Goal: Answer question/provide support: Share knowledge or assist other users

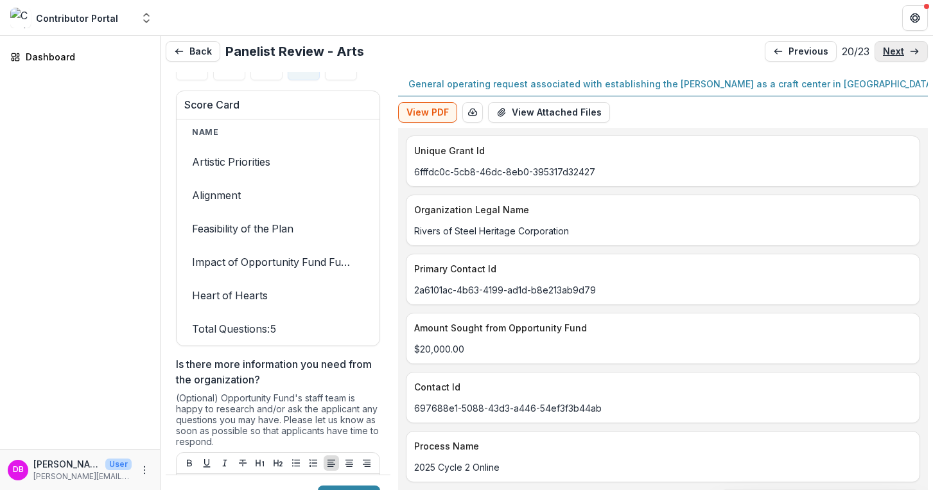
click at [883, 52] on p "next" at bounding box center [893, 51] width 21 height 11
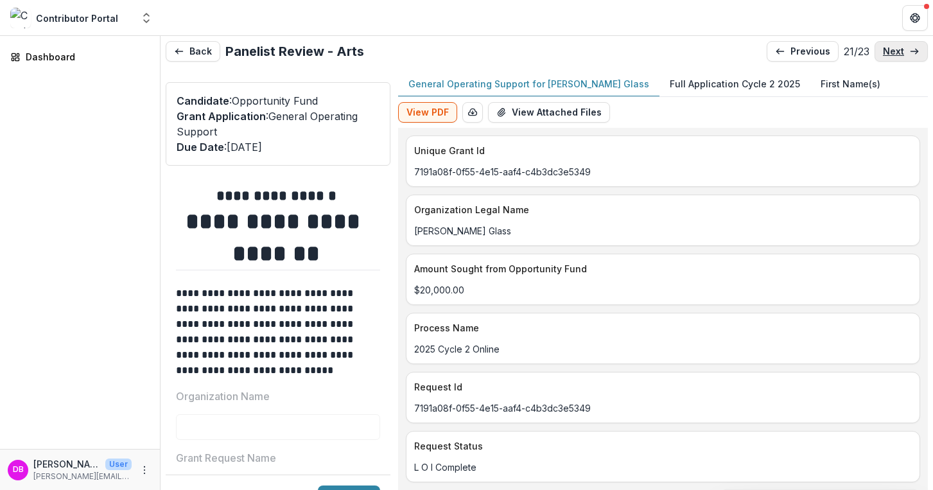
click at [883, 52] on p "next" at bounding box center [893, 51] width 21 height 11
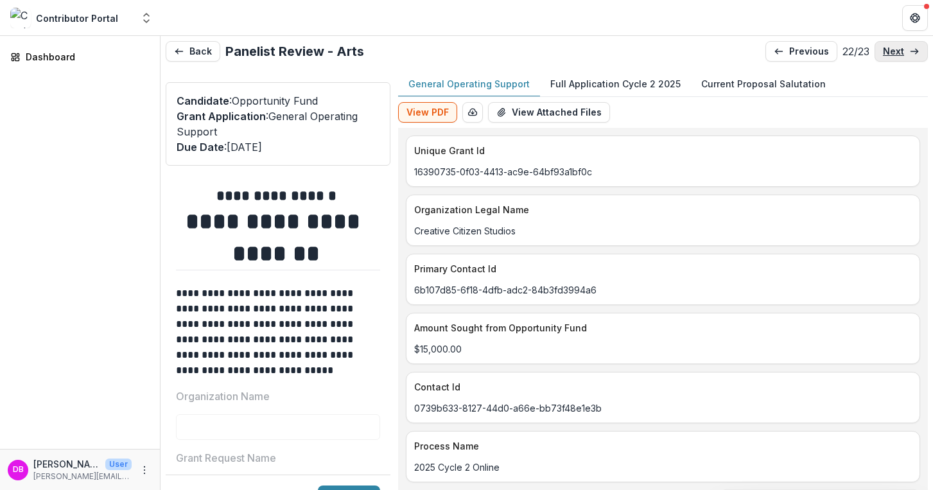
click at [883, 52] on p "next" at bounding box center [893, 51] width 21 height 11
click at [794, 55] on p "previous" at bounding box center [809, 51] width 40 height 11
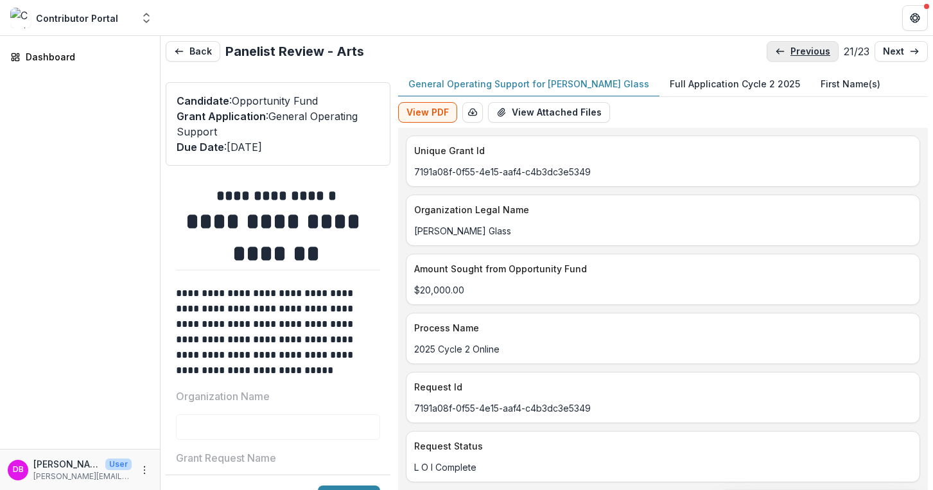
click at [794, 55] on p "previous" at bounding box center [810, 51] width 40 height 11
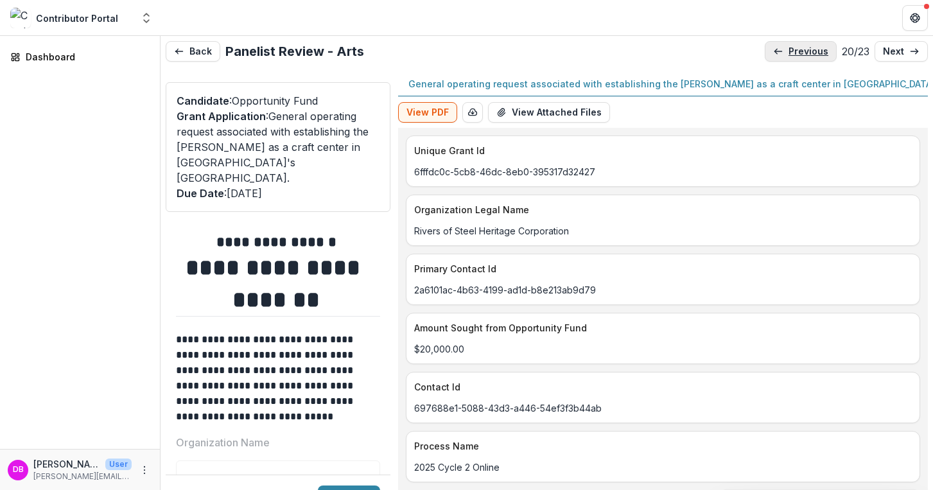
click at [794, 55] on p "previous" at bounding box center [808, 51] width 40 height 11
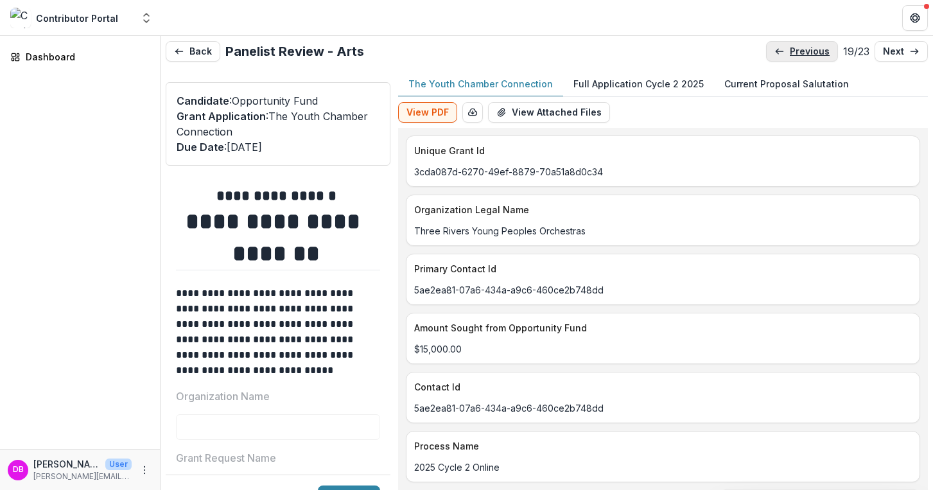
click at [794, 55] on p "previous" at bounding box center [810, 51] width 40 height 11
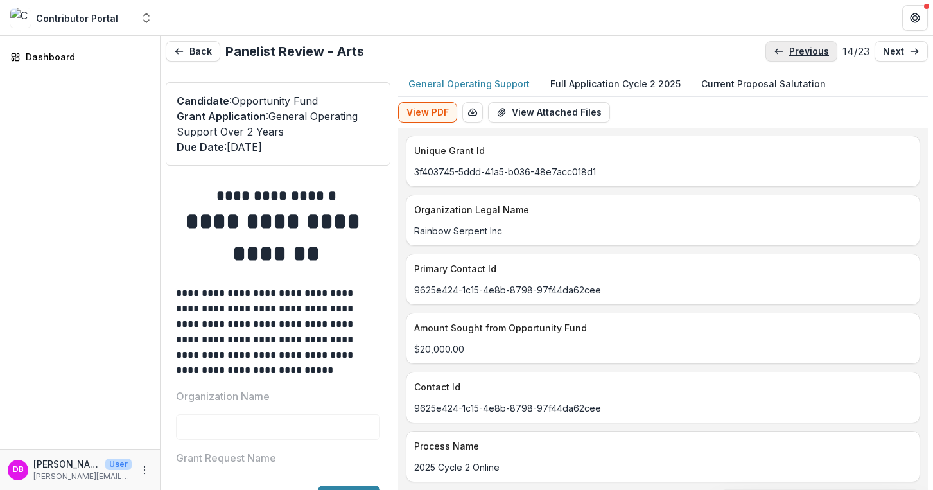
click at [794, 55] on p "previous" at bounding box center [809, 51] width 40 height 11
click at [794, 55] on p "previous" at bounding box center [810, 51] width 40 height 11
click at [794, 55] on p "previous" at bounding box center [812, 51] width 40 height 11
click at [794, 55] on p "previous" at bounding box center [810, 51] width 40 height 11
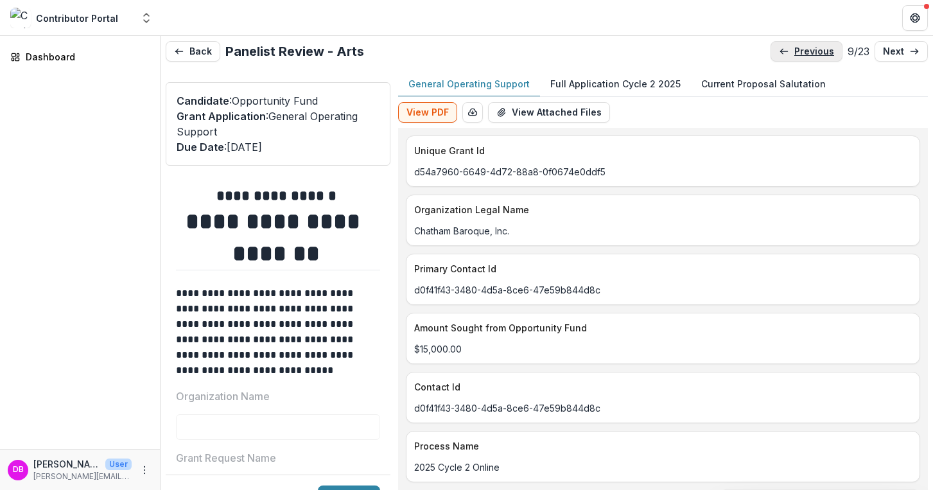
click at [794, 55] on p "previous" at bounding box center [814, 51] width 40 height 11
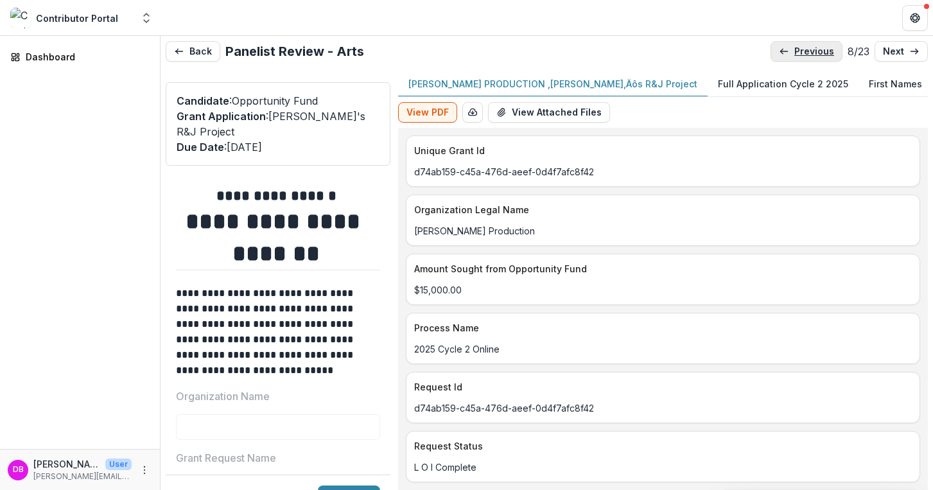
click at [794, 55] on p "previous" at bounding box center [814, 51] width 40 height 11
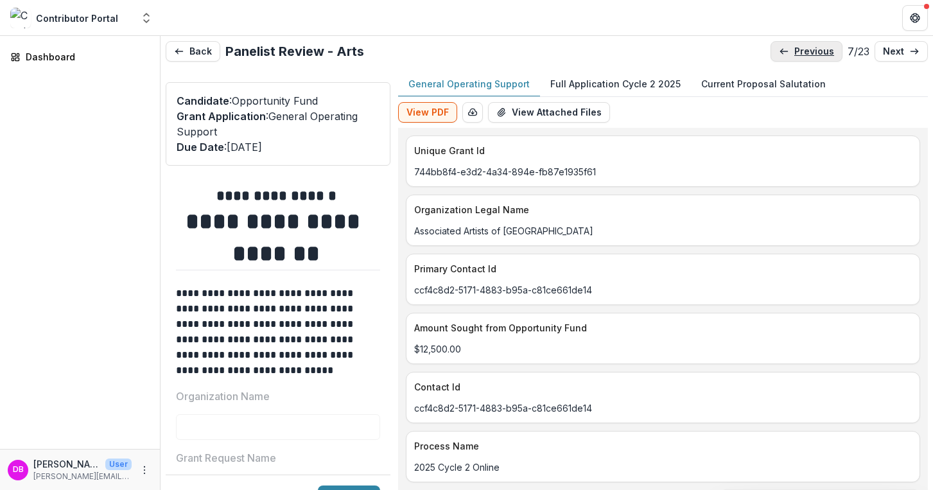
click at [794, 55] on p "previous" at bounding box center [814, 51] width 40 height 11
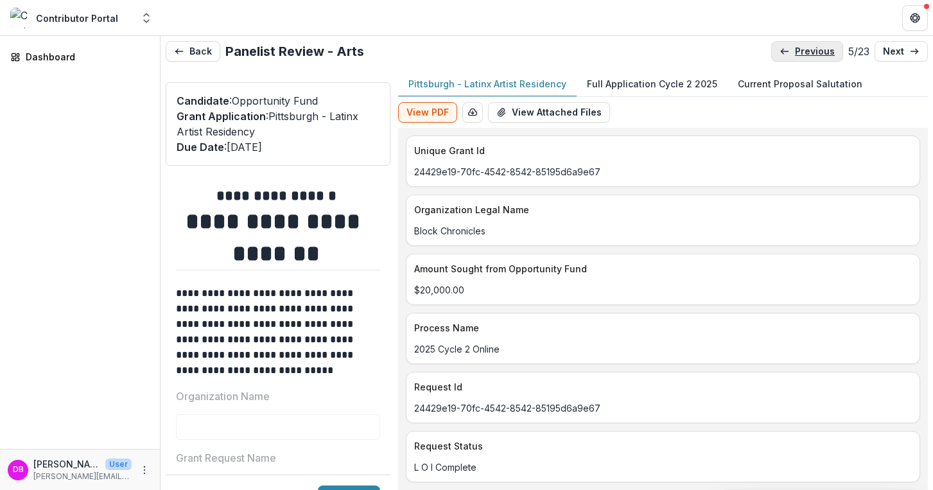
click at [795, 55] on p "previous" at bounding box center [815, 51] width 40 height 11
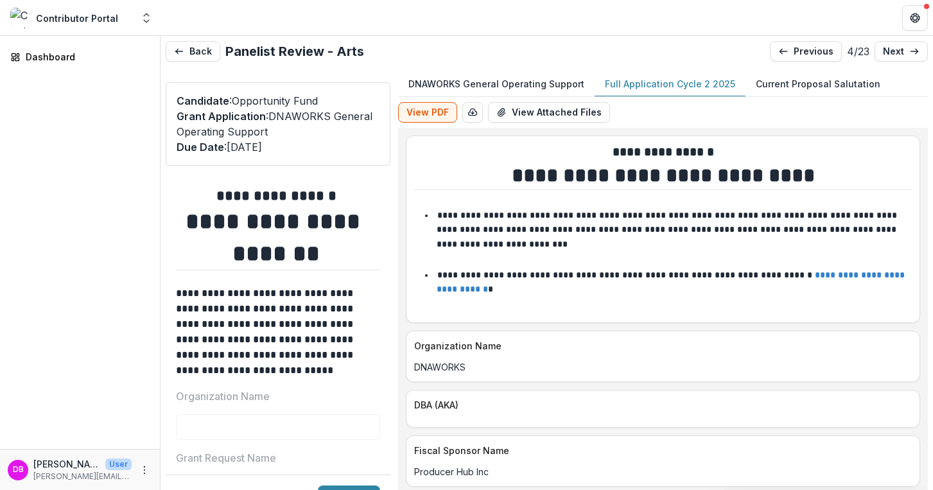
click at [650, 87] on p "Full Application Cycle 2 2025" at bounding box center [670, 83] width 130 height 13
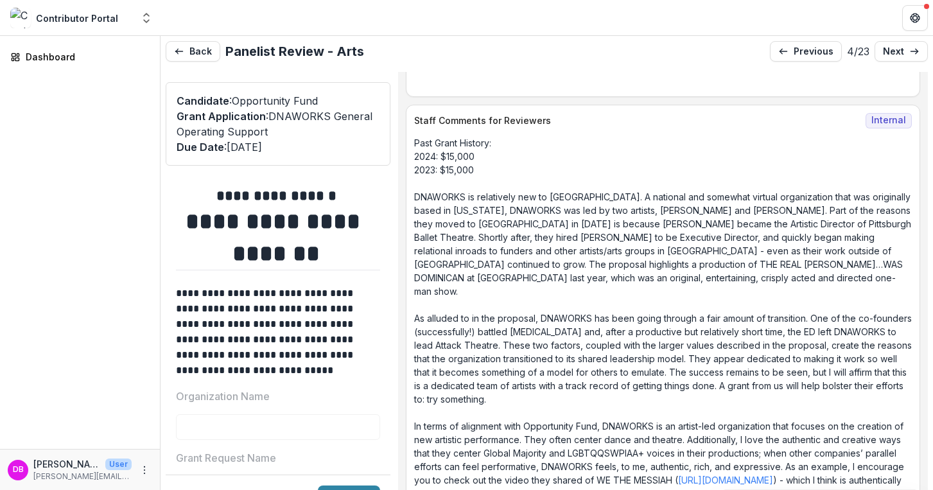
scroll to position [7955, 0]
drag, startPoint x: 502, startPoint y: 171, endPoint x: 474, endPoint y: 162, distance: 29.6
click at [474, 162] on p "Past Grant History: 2024: $15,000 2023: $15,000 DNAWORKS is relatively new to […" at bounding box center [663, 318] width 498 height 364
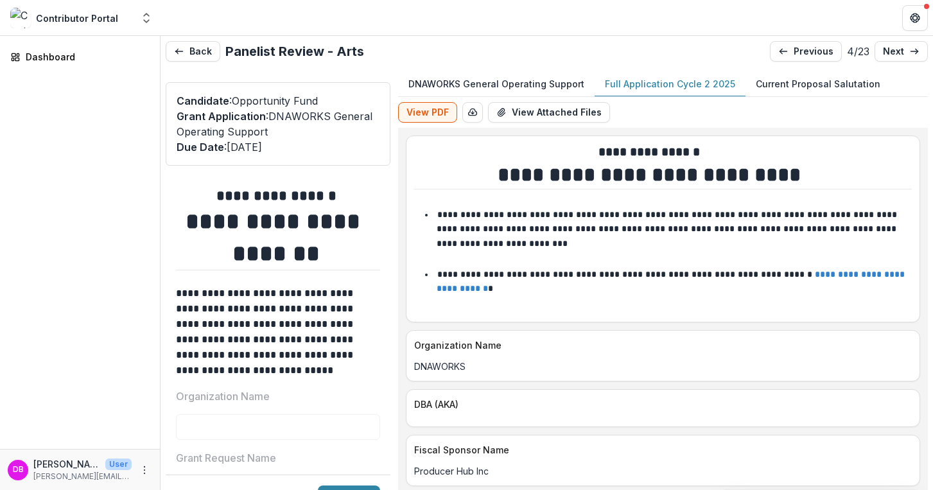
scroll to position [0, 0]
click at [794, 54] on p "previous" at bounding box center [814, 51] width 40 height 11
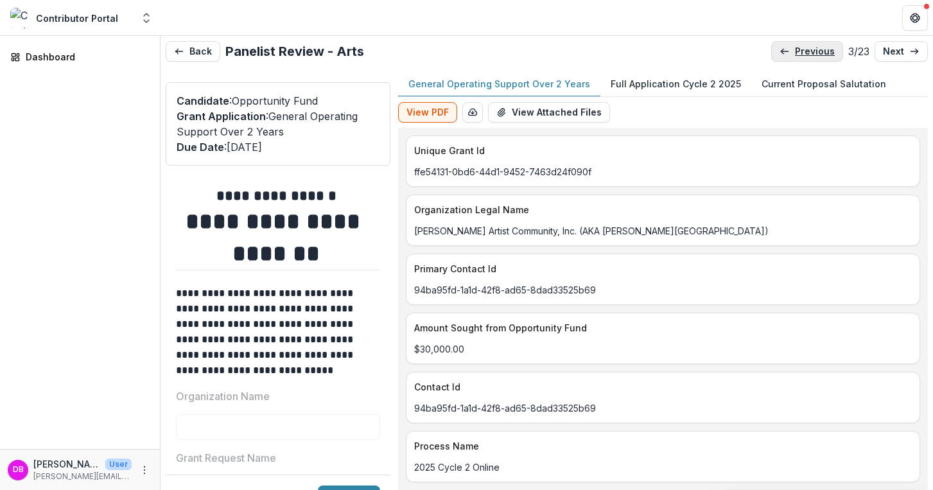
click at [795, 54] on p "previous" at bounding box center [815, 51] width 40 height 11
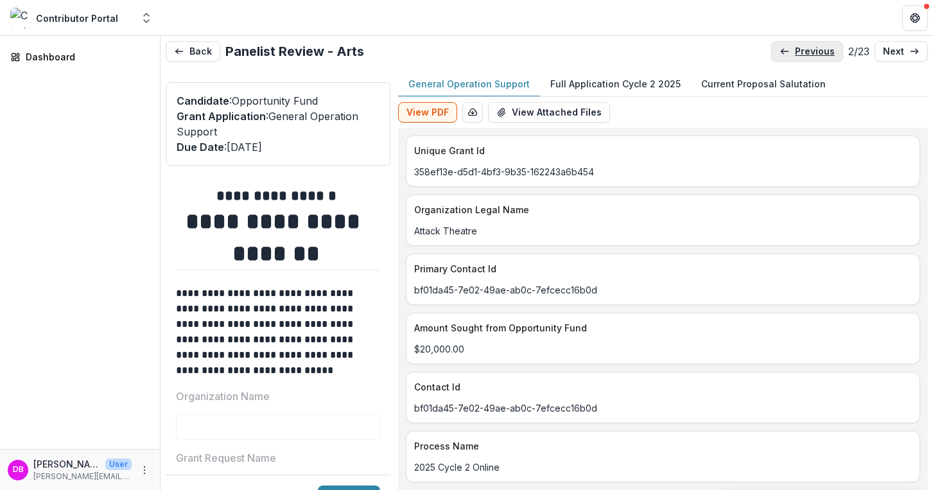
click at [795, 54] on p "previous" at bounding box center [815, 51] width 40 height 11
click at [892, 56] on link "next" at bounding box center [900, 51] width 53 height 21
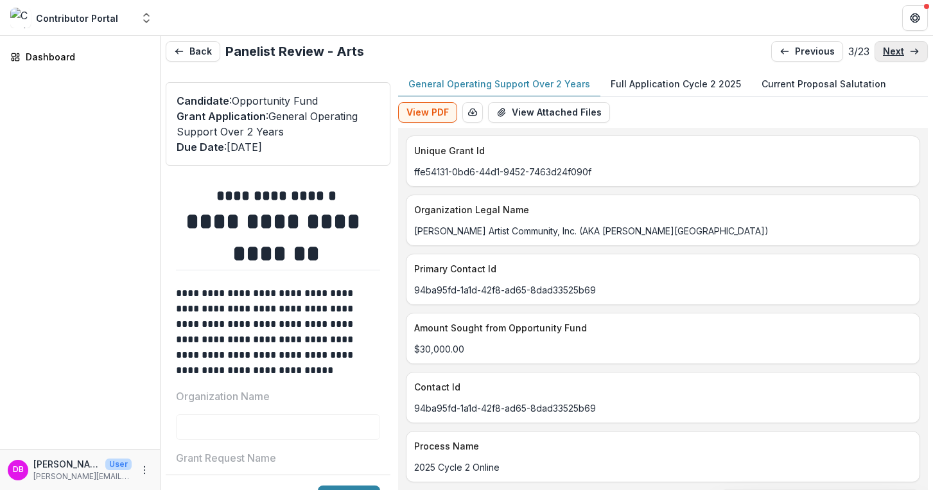
click at [892, 57] on link "next" at bounding box center [900, 51] width 53 height 21
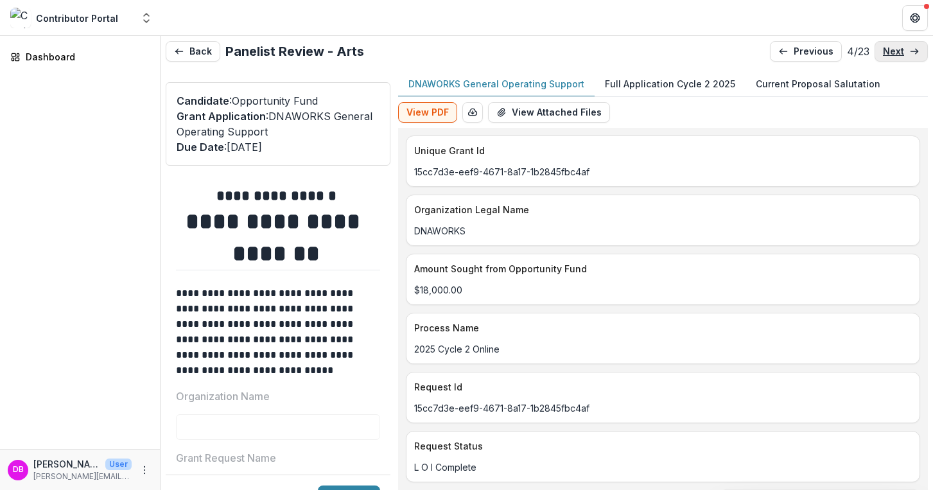
click at [892, 56] on p "next" at bounding box center [893, 51] width 21 height 11
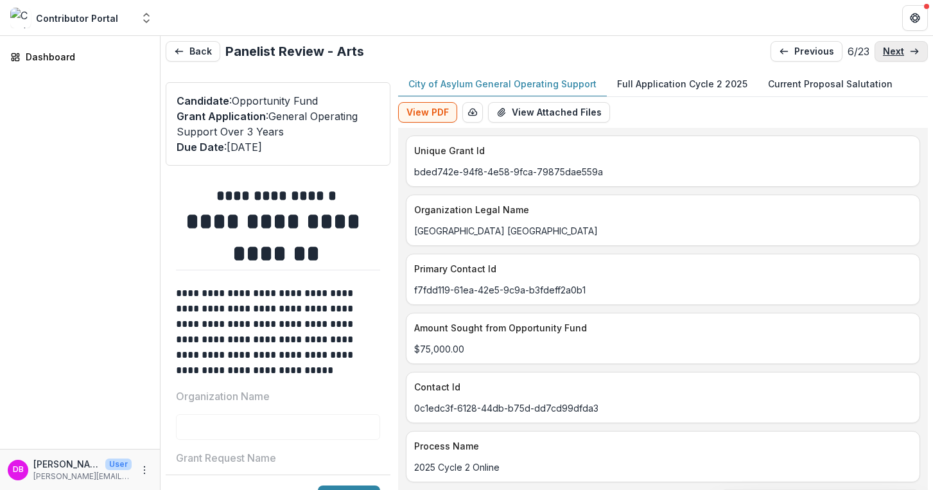
click at [892, 56] on link "next" at bounding box center [900, 51] width 53 height 21
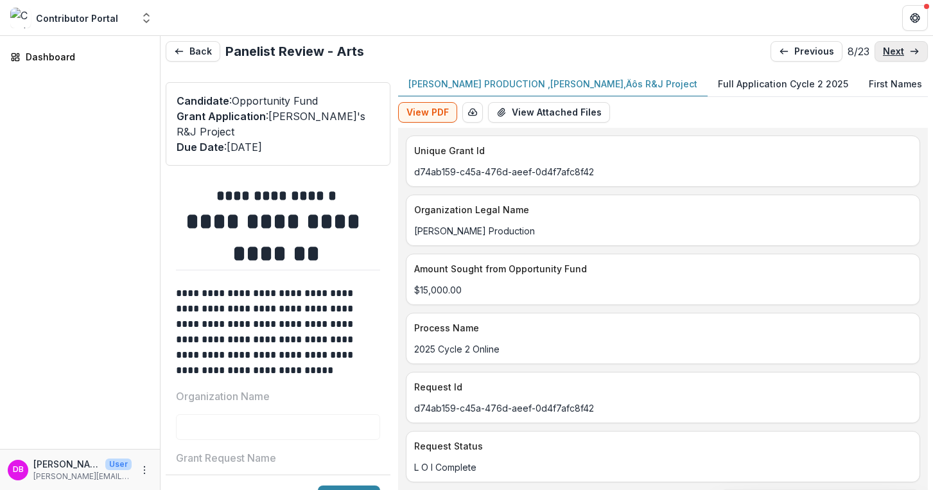
click at [892, 56] on link "next" at bounding box center [900, 51] width 53 height 21
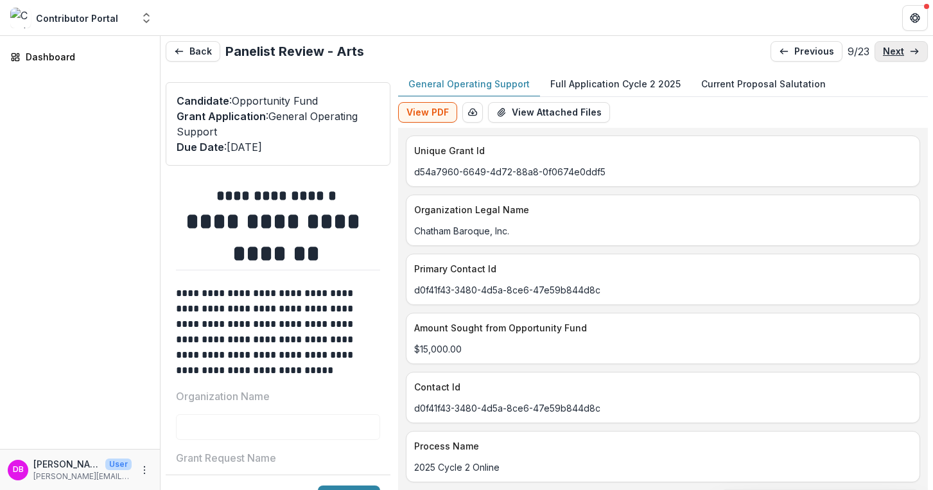
click at [892, 56] on link "next" at bounding box center [900, 51] width 53 height 21
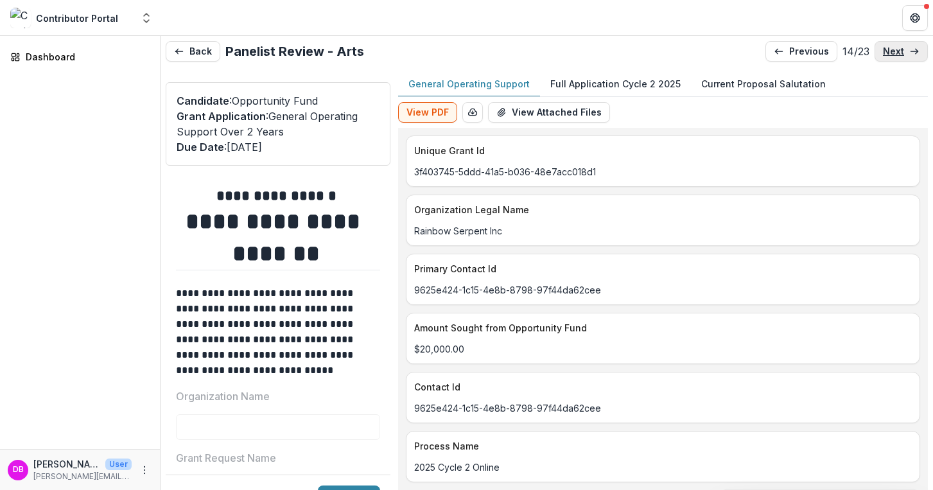
click at [892, 56] on link "next" at bounding box center [900, 51] width 53 height 21
click at [892, 57] on link "next" at bounding box center [900, 51] width 53 height 21
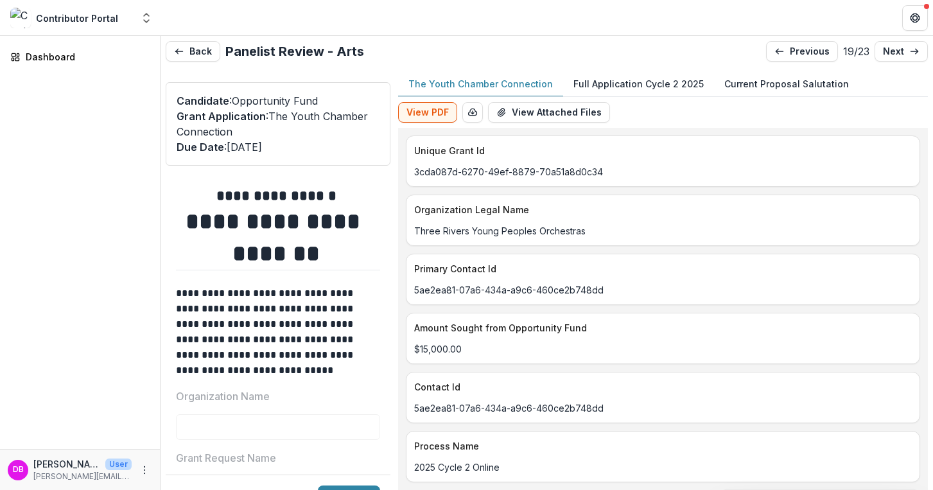
click at [620, 73] on button "Full Application Cycle 2 2025" at bounding box center [638, 84] width 151 height 25
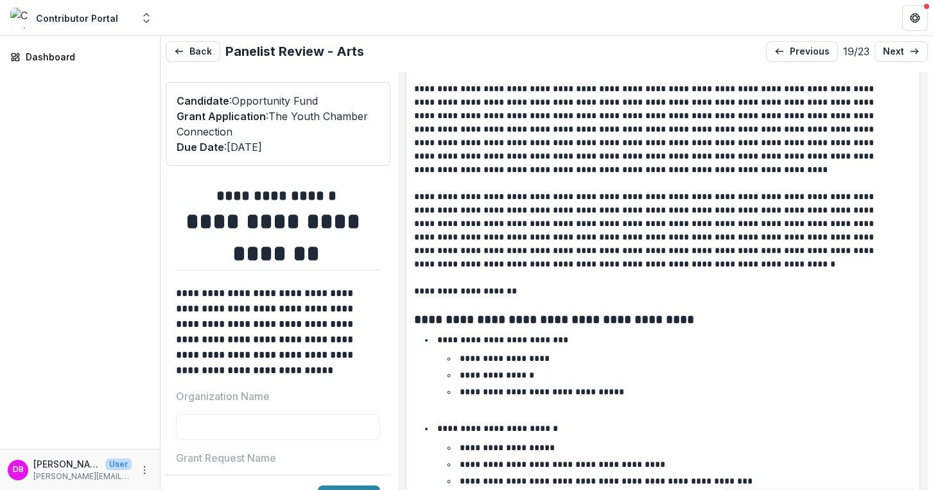
scroll to position [1206, 0]
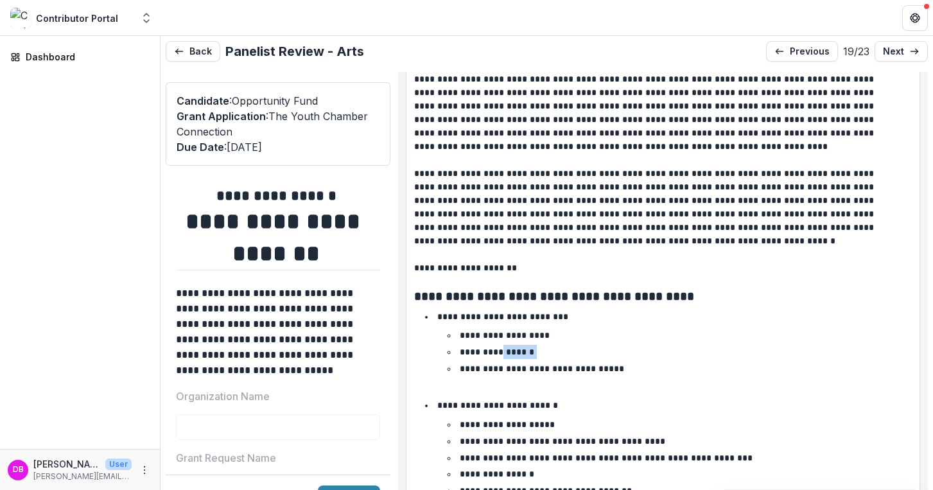
drag, startPoint x: 507, startPoint y: 347, endPoint x: 588, endPoint y: 356, distance: 81.3
click at [588, 356] on li "**********" at bounding box center [681, 352] width 462 height 14
drag, startPoint x: 588, startPoint y: 356, endPoint x: 502, endPoint y: 355, distance: 86.0
click at [502, 355] on li "**********" at bounding box center [681, 352] width 462 height 14
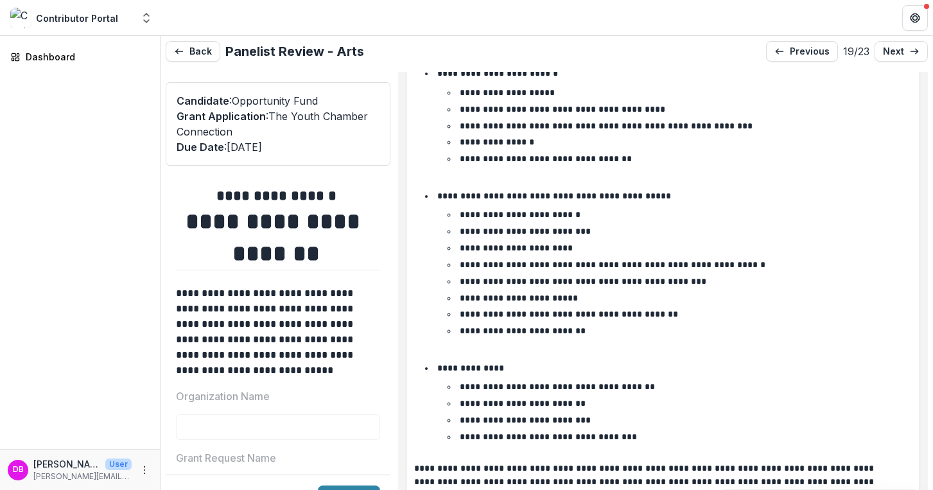
scroll to position [1538, 0]
click at [521, 388] on p "**********" at bounding box center [559, 385] width 198 height 9
click at [586, 406] on p "**********" at bounding box center [524, 402] width 128 height 9
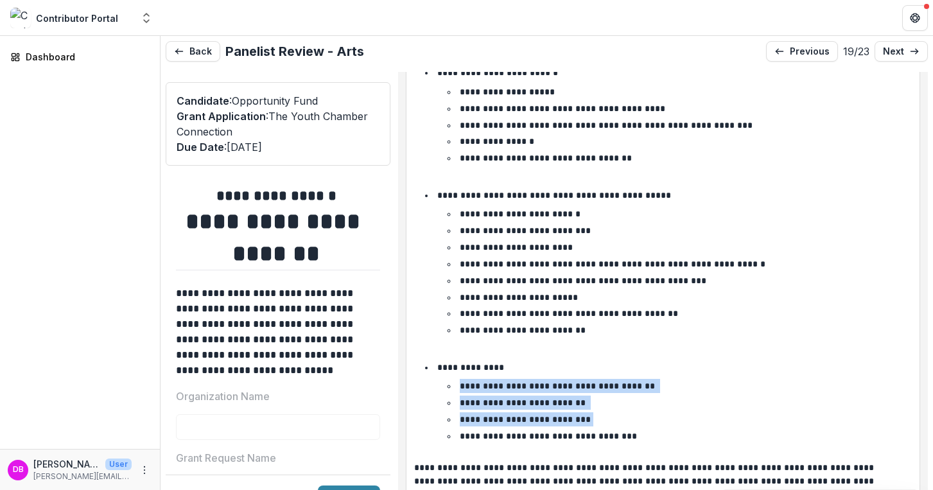
drag, startPoint x: 600, startPoint y: 414, endPoint x: 470, endPoint y: 374, distance: 136.3
click at [470, 374] on li "**********" at bounding box center [670, 401] width 484 height 83
click at [618, 374] on li "**********" at bounding box center [670, 401] width 484 height 83
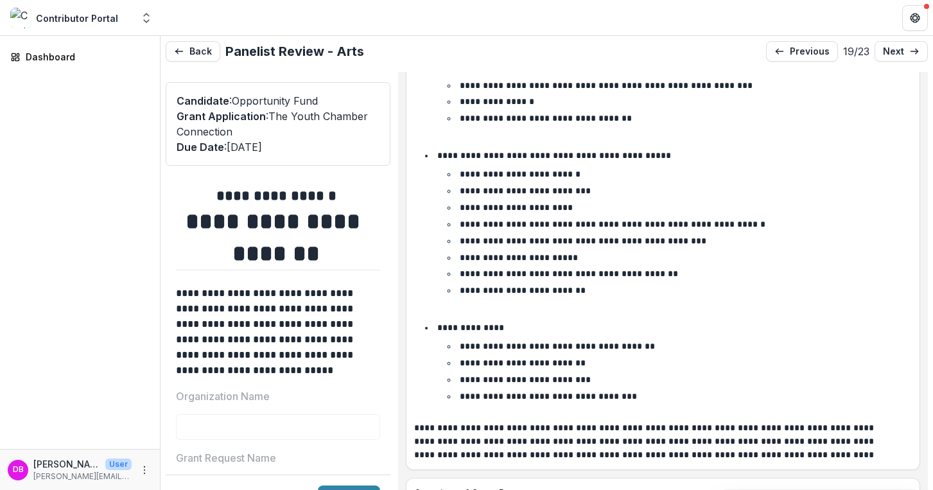
scroll to position [1576, 0]
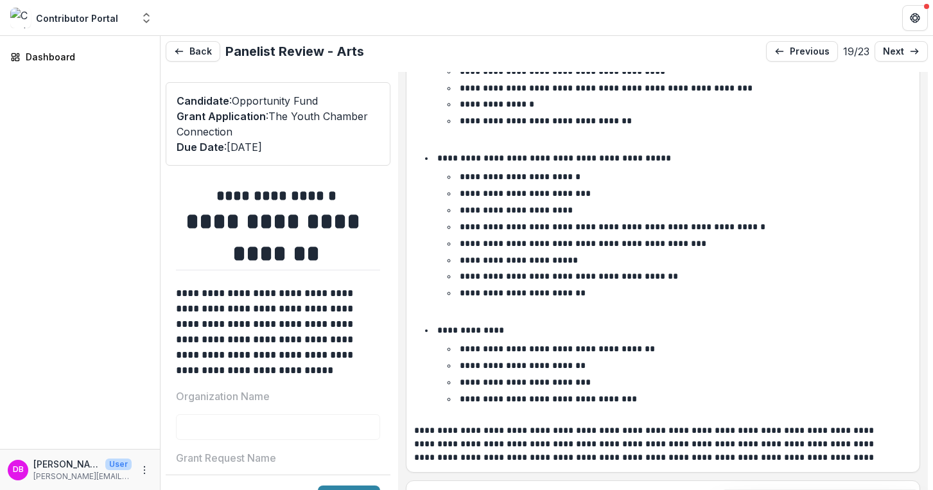
click at [618, 375] on li "**********" at bounding box center [681, 382] width 462 height 14
drag, startPoint x: 605, startPoint y: 386, endPoint x: 595, endPoint y: 366, distance: 22.4
click at [595, 366] on ul "**********" at bounding box center [681, 374] width 462 height 64
click at [595, 366] on li "**********" at bounding box center [681, 365] width 462 height 14
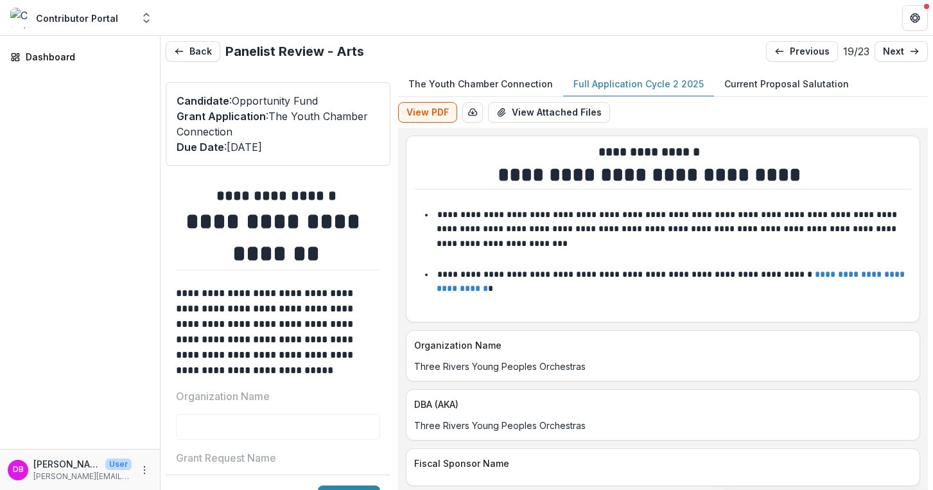
scroll to position [0, 0]
click at [898, 56] on link "next" at bounding box center [900, 51] width 53 height 21
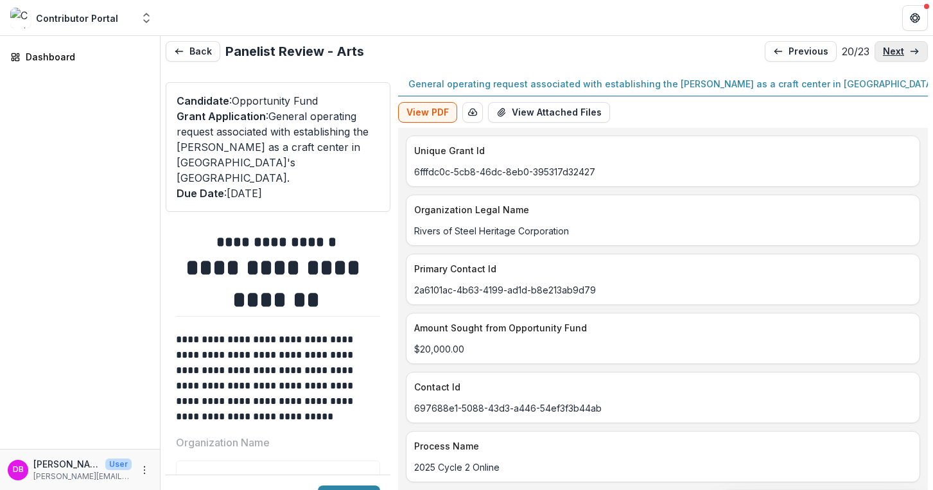
click at [898, 56] on link "next" at bounding box center [900, 51] width 53 height 21
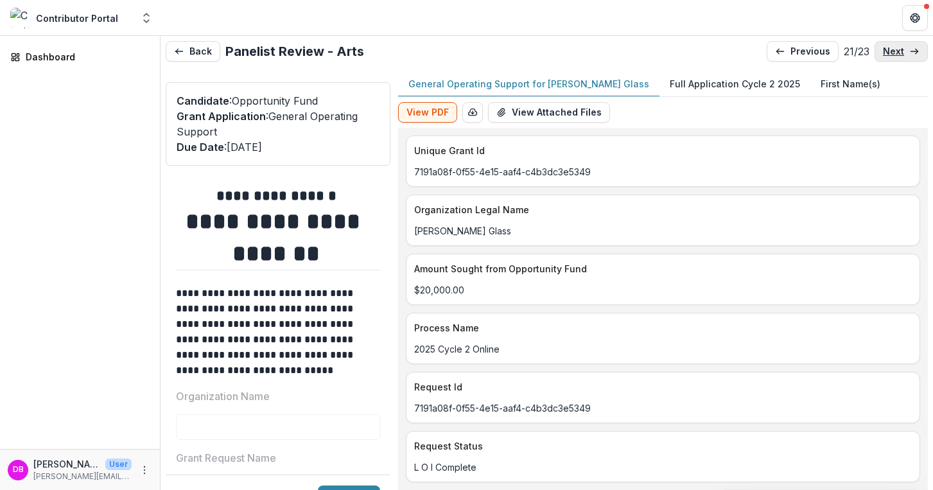
click at [898, 56] on link "next" at bounding box center [900, 51] width 53 height 21
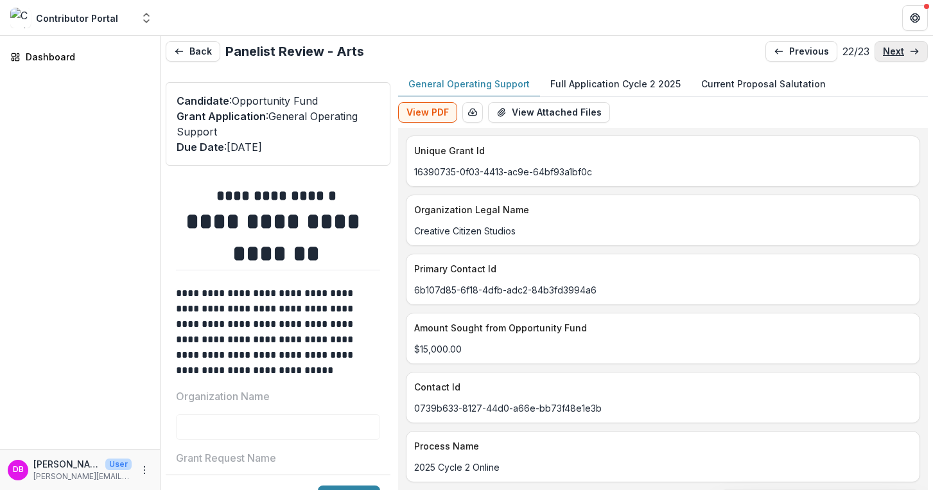
click at [891, 53] on p "next" at bounding box center [893, 51] width 21 height 11
click at [800, 51] on p "previous" at bounding box center [809, 51] width 40 height 11
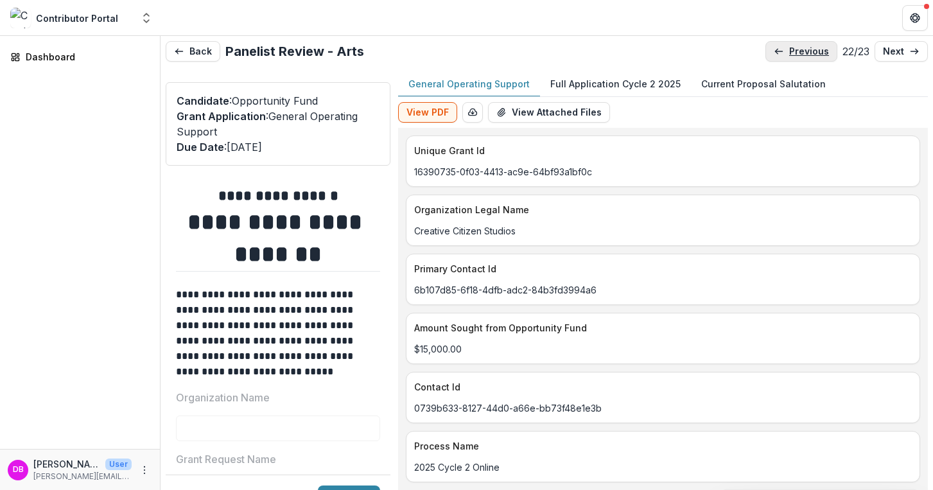
click at [800, 51] on p "previous" at bounding box center [809, 51] width 40 height 11
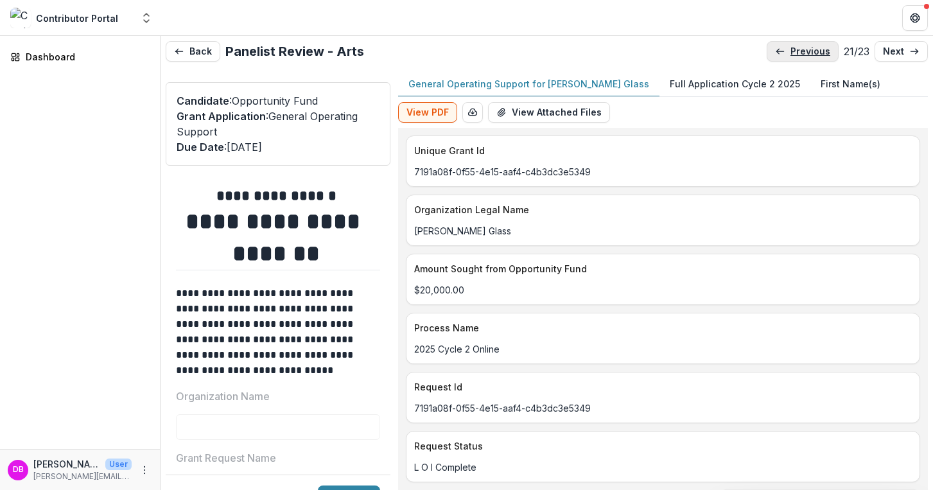
click at [800, 51] on p "previous" at bounding box center [810, 51] width 40 height 11
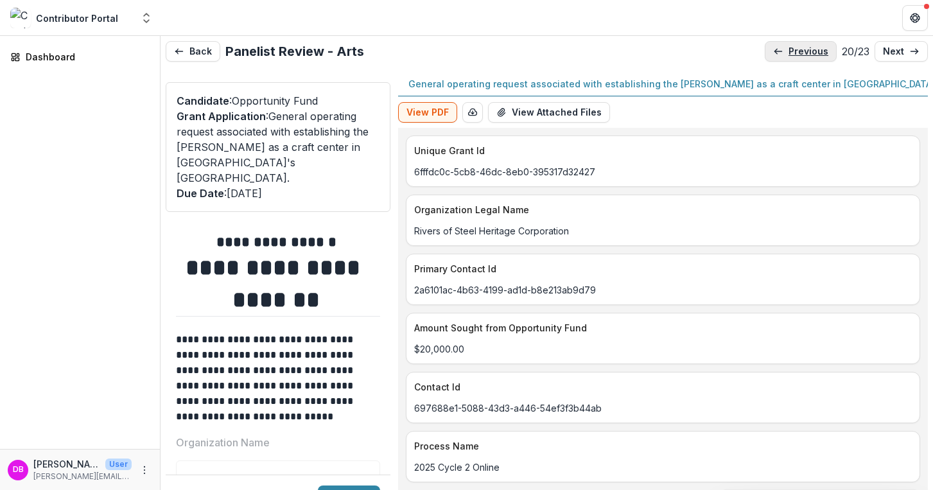
click at [800, 51] on p "previous" at bounding box center [808, 51] width 40 height 11
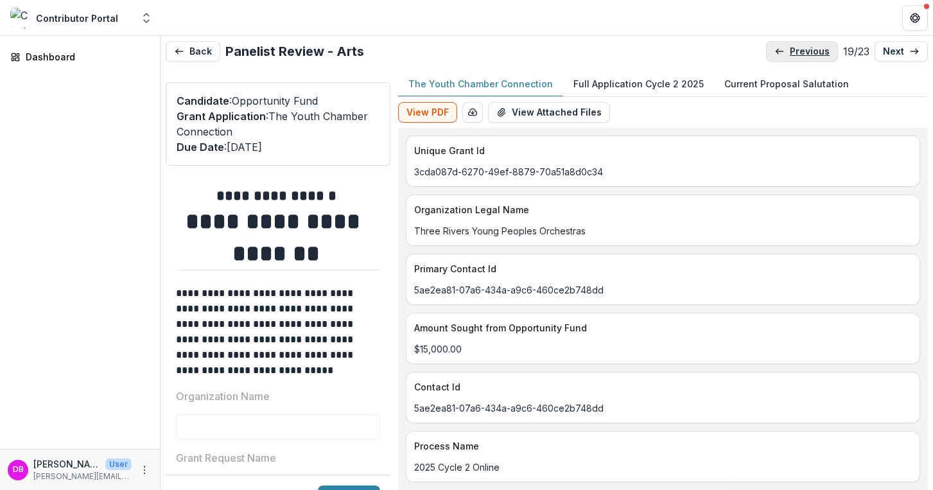
click at [800, 51] on p "previous" at bounding box center [810, 51] width 40 height 11
click at [800, 52] on p "previous" at bounding box center [810, 51] width 40 height 11
click at [800, 53] on p "previous" at bounding box center [810, 51] width 40 height 11
click at [800, 54] on p "previous" at bounding box center [810, 51] width 40 height 11
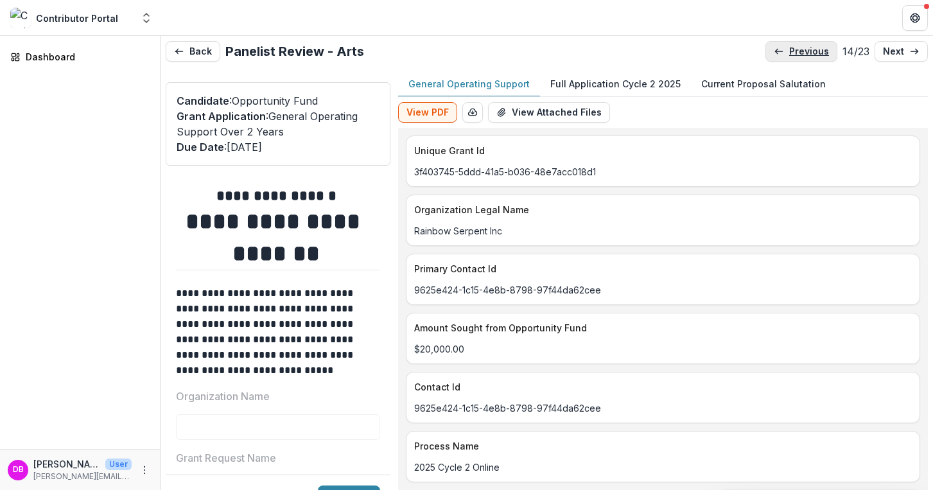
click at [800, 55] on p "previous" at bounding box center [809, 51] width 40 height 11
click at [800, 55] on p "previous" at bounding box center [810, 51] width 40 height 11
click at [800, 55] on p "previous" at bounding box center [812, 51] width 40 height 11
click at [800, 55] on p "previous" at bounding box center [810, 51] width 40 height 11
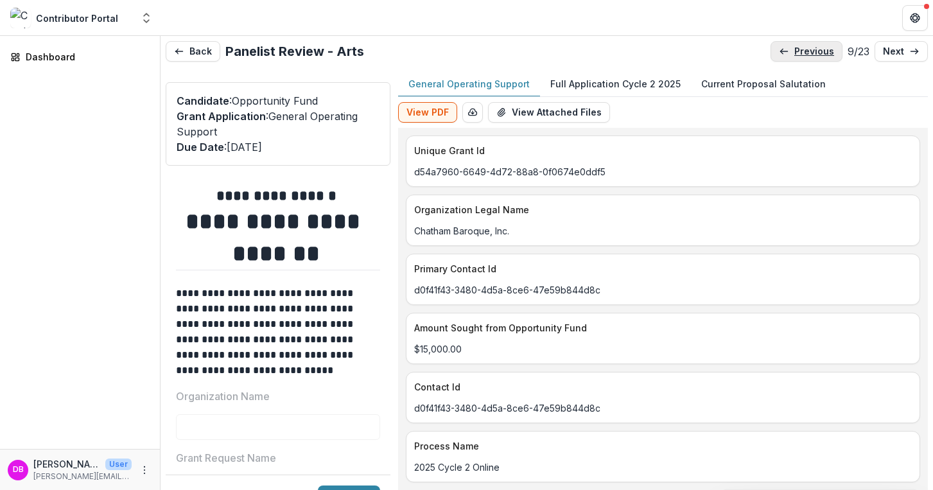
click at [801, 56] on p "previous" at bounding box center [814, 51] width 40 height 11
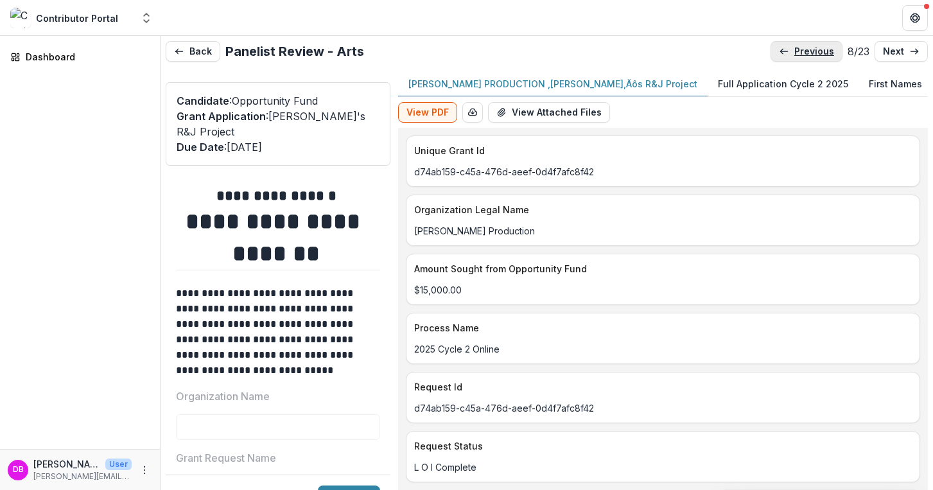
click at [801, 56] on link "previous" at bounding box center [806, 51] width 72 height 21
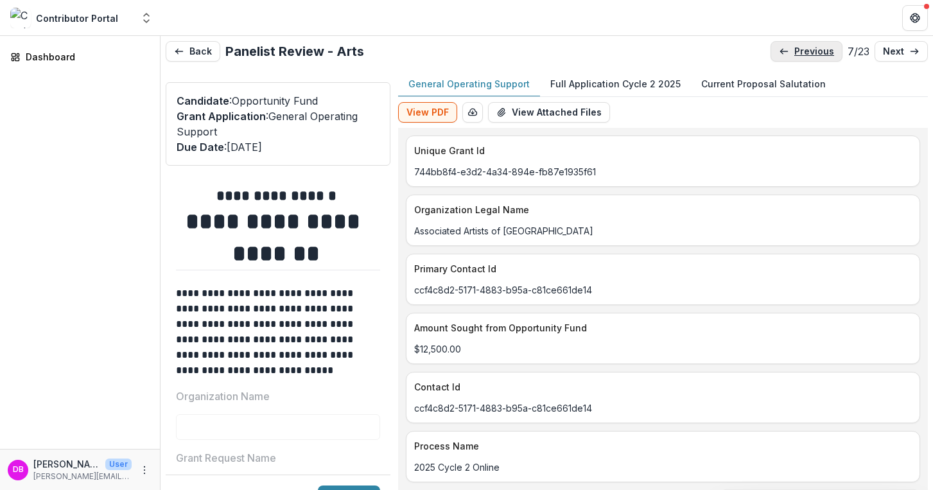
click at [801, 56] on link "previous" at bounding box center [806, 51] width 72 height 21
click at [801, 57] on link "previous" at bounding box center [806, 51] width 72 height 21
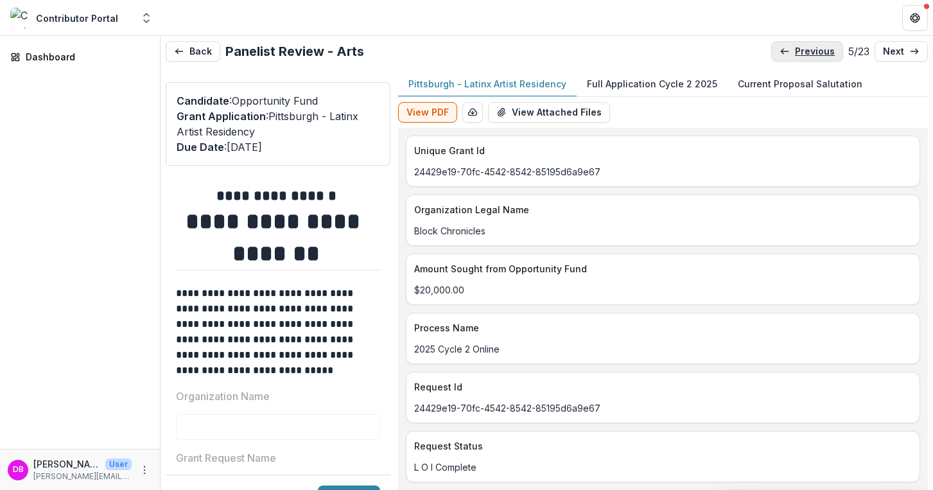
click at [801, 58] on link "previous" at bounding box center [807, 51] width 72 height 21
click at [801, 58] on link "previous" at bounding box center [806, 51] width 72 height 21
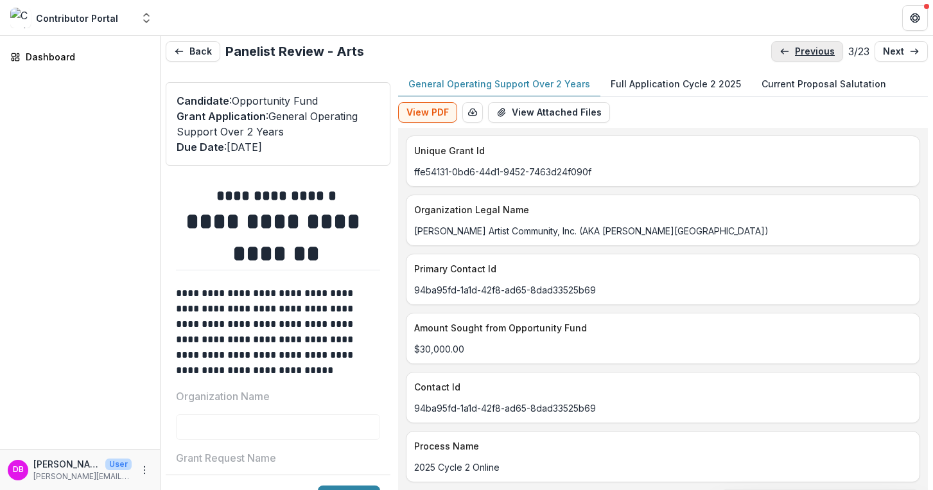
click at [801, 58] on link "previous" at bounding box center [807, 51] width 72 height 21
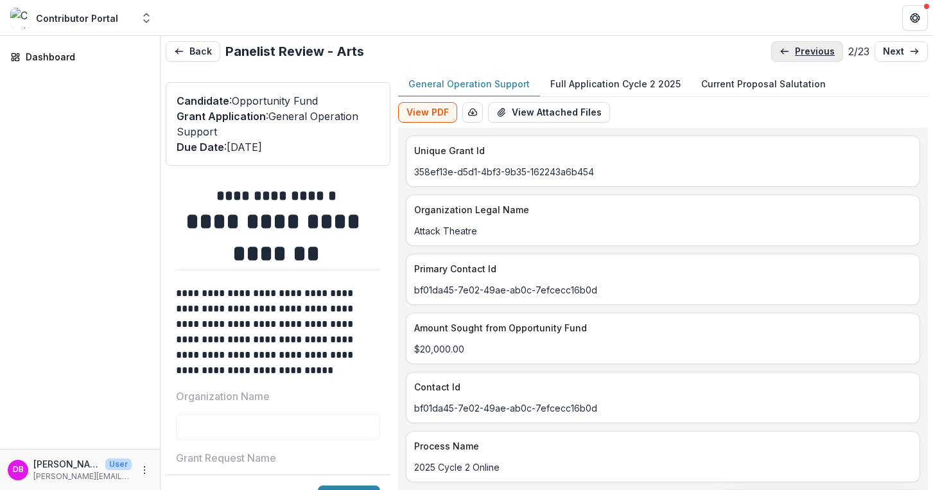
click at [801, 58] on link "previous" at bounding box center [807, 51] width 72 height 21
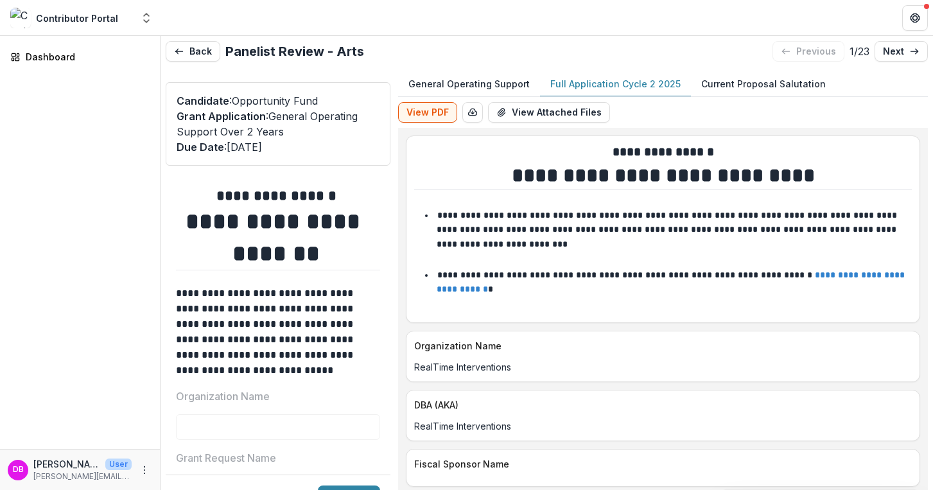
click at [602, 90] on p "Full Application Cycle 2 2025" at bounding box center [615, 83] width 130 height 13
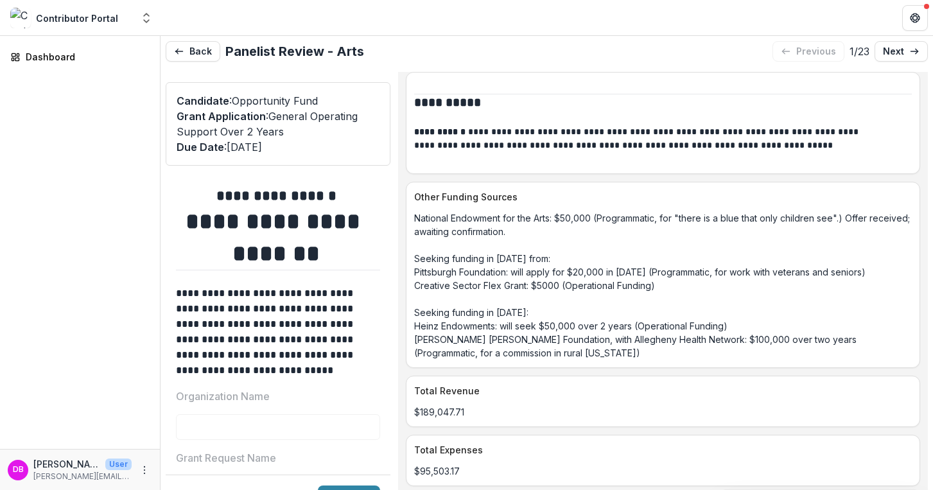
scroll to position [6081, 0]
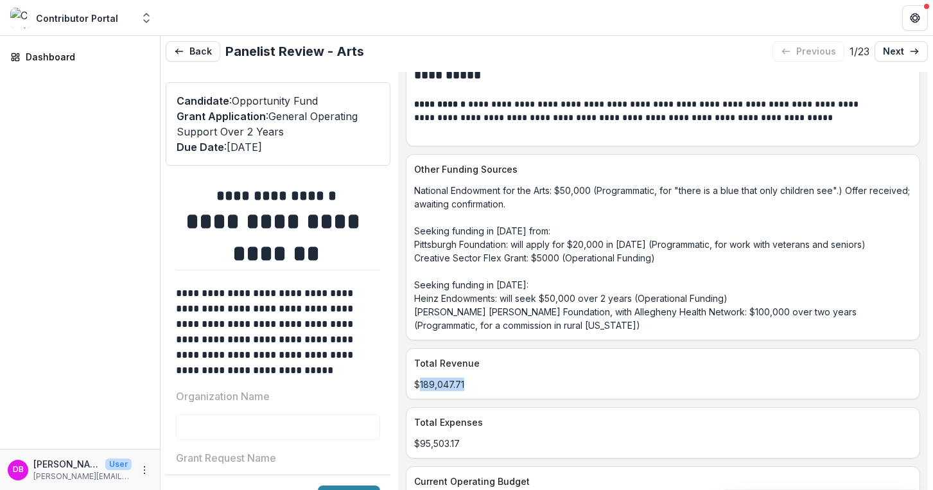
drag, startPoint x: 505, startPoint y: 369, endPoint x: 432, endPoint y: 363, distance: 72.7
click at [431, 378] on p "$189,047.71" at bounding box center [663, 384] width 498 height 13
drag, startPoint x: 476, startPoint y: 423, endPoint x: 469, endPoint y: 425, distance: 7.9
click at [469, 437] on p "$95,503.17" at bounding box center [663, 443] width 498 height 13
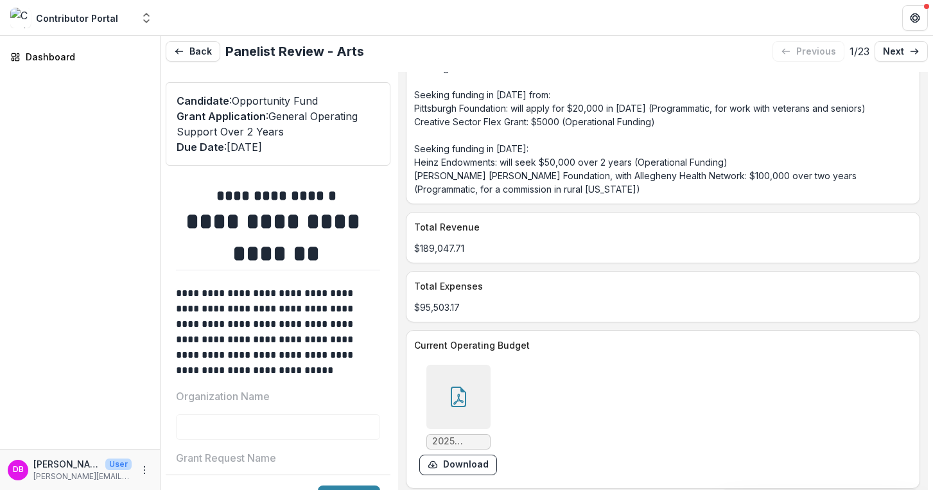
scroll to position [6226, 0]
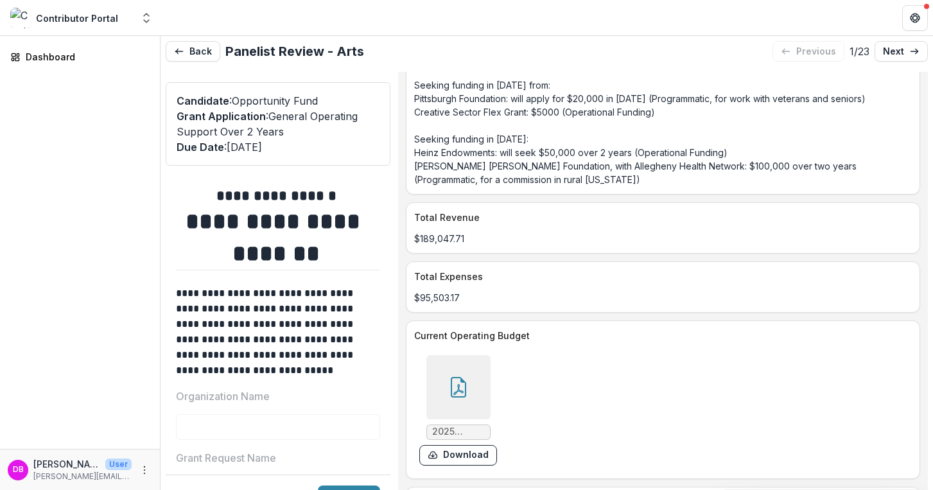
click at [455, 370] on div at bounding box center [458, 387] width 64 height 64
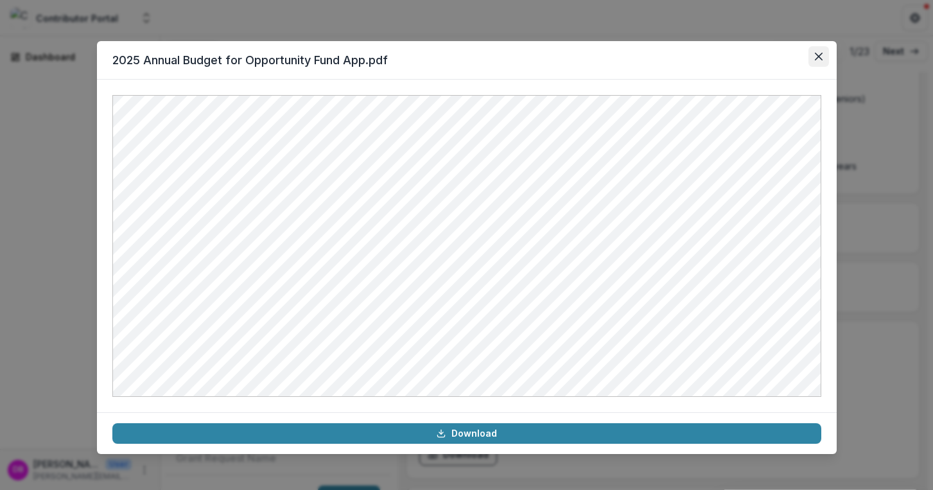
click at [819, 56] on icon "Close" at bounding box center [818, 57] width 8 height 8
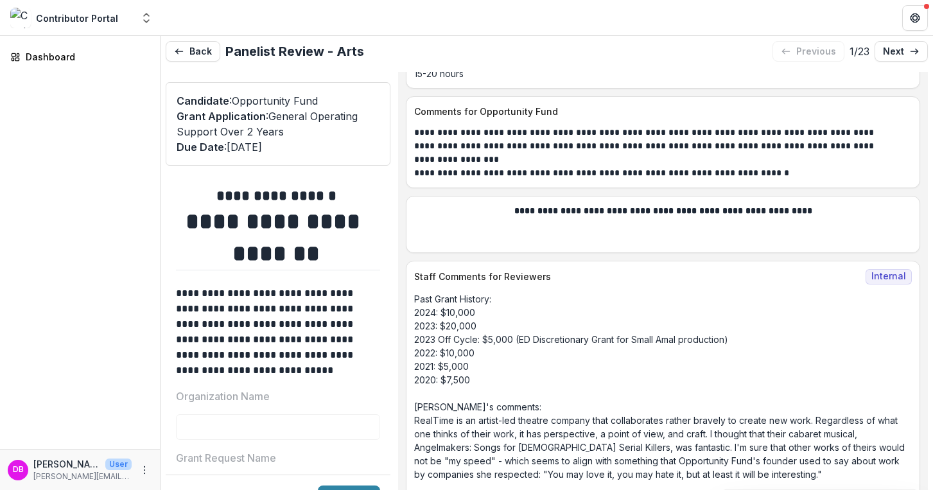
scroll to position [10587, 0]
drag, startPoint x: 508, startPoint y: 279, endPoint x: 498, endPoint y: 281, distance: 11.1
click at [498, 293] on p "Past Grant History: 2024: $10,000 2023: $20,000 2023 Off Cycle: $5,000 (ED Disc…" at bounding box center [663, 421] width 498 height 256
click at [498, 308] on p "Past Grant History: 2024: $10,000 2023: $20,000 2023 Off Cycle: $5,000 (ED Disc…" at bounding box center [663, 421] width 498 height 256
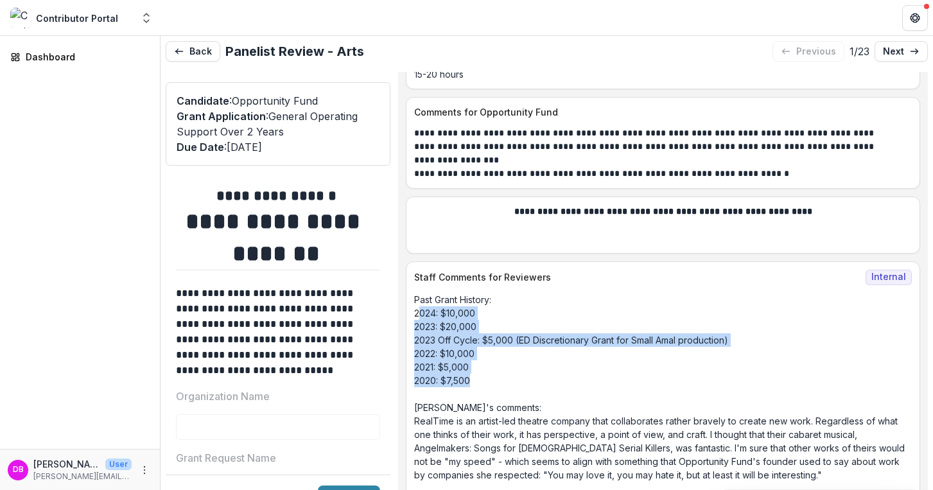
drag, startPoint x: 487, startPoint y: 331, endPoint x: 431, endPoint y: 261, distance: 90.4
click at [430, 293] on p "Past Grant History: 2024: $10,000 2023: $20,000 2023 Off Cycle: $5,000 (ED Disc…" at bounding box center [663, 421] width 498 height 256
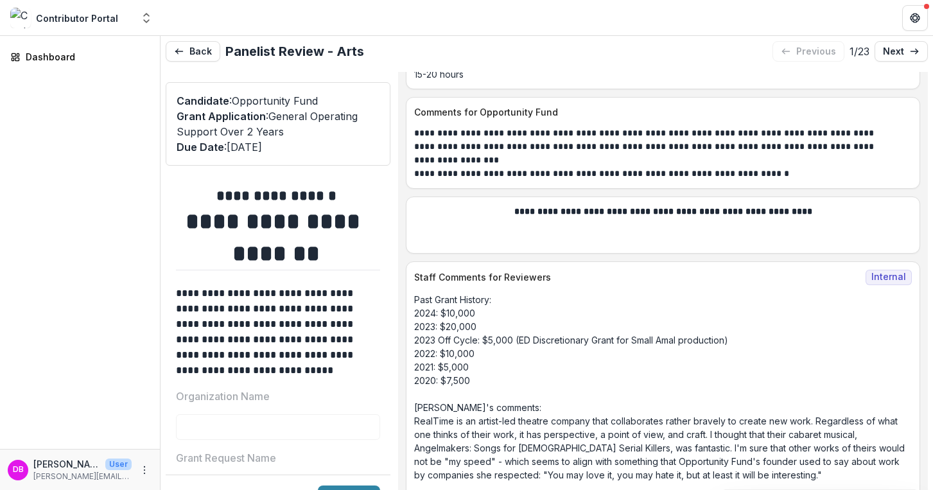
click at [511, 329] on p "Past Grant History: 2024: $10,000 2023: $20,000 2023 Off Cycle: $5,000 (ED Disc…" at bounding box center [663, 421] width 498 height 256
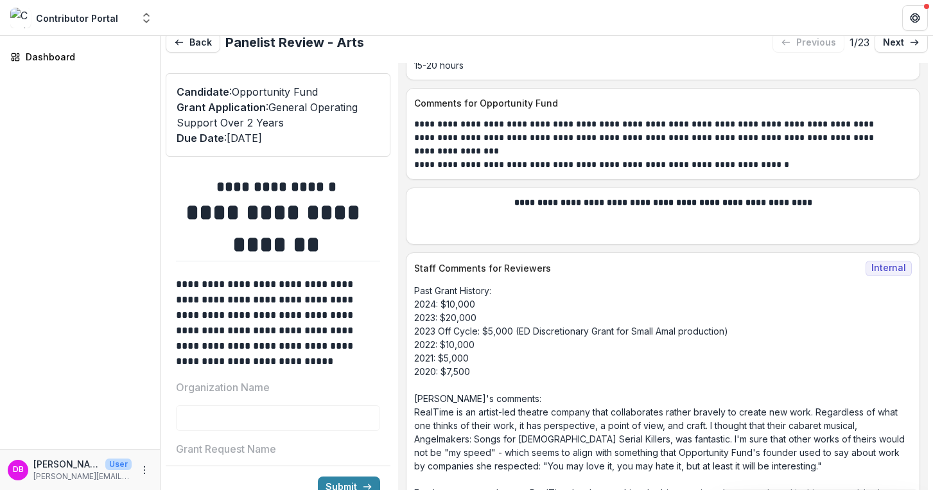
scroll to position [10, 0]
drag, startPoint x: 516, startPoint y: 326, endPoint x: 476, endPoint y: 318, distance: 39.8
click at [476, 318] on p "Past Grant History: 2024: $10,000 2023: $20,000 2023 Off Cycle: $5,000 (ED Disc…" at bounding box center [663, 411] width 498 height 256
click at [447, 308] on p "Past Grant History: 2024: $10,000 2023: $20,000 2023 Off Cycle: $5,000 (ED Disc…" at bounding box center [663, 411] width 498 height 256
click at [480, 299] on p "Past Grant History: 2024: $10,000 2023: $20,000 2023 Off Cycle: $5,000 (ED Disc…" at bounding box center [663, 411] width 498 height 256
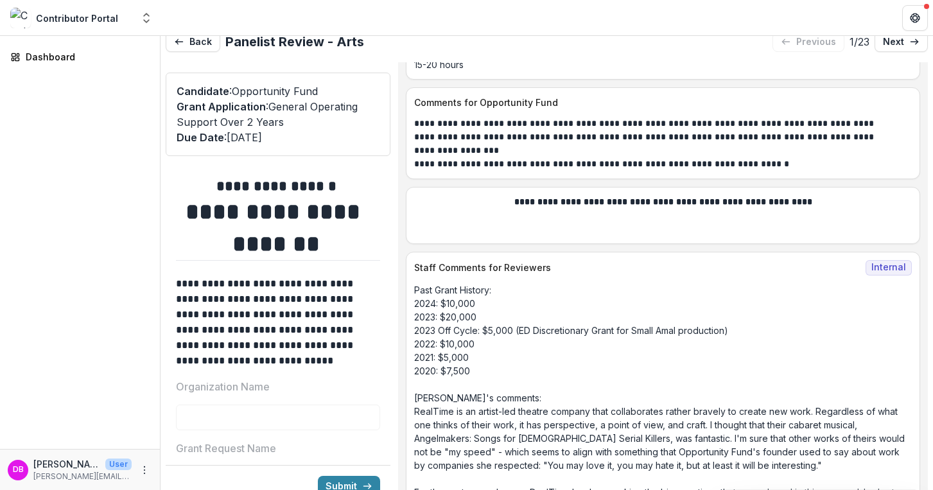
click at [433, 283] on p "Past Grant History: 2024: $10,000 2023: $20,000 2023 Off Cycle: $5,000 (ED Disc…" at bounding box center [663, 411] width 498 height 256
drag, startPoint x: 435, startPoint y: 275, endPoint x: 473, endPoint y: 266, distance: 38.3
click at [473, 283] on p "Past Grant History: 2024: $10,000 2023: $20,000 2023 Off Cycle: $5,000 (ED Disc…" at bounding box center [663, 411] width 498 height 256
drag, startPoint x: 428, startPoint y: 250, endPoint x: 501, endPoint y: 255, distance: 73.3
click at [501, 283] on p "Past Grant History: 2024: $10,000 2023: $20,000 2023 Off Cycle: $5,000 (ED Disc…" at bounding box center [663, 411] width 498 height 256
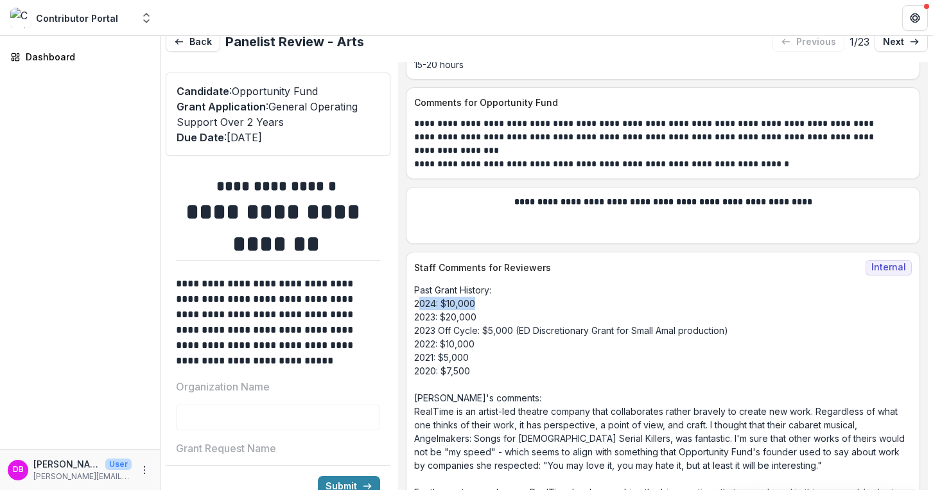
click at [501, 283] on p "Past Grant History: 2024: $10,000 2023: $20,000 2023 Off Cycle: $5,000 (ED Disc…" at bounding box center [663, 411] width 498 height 256
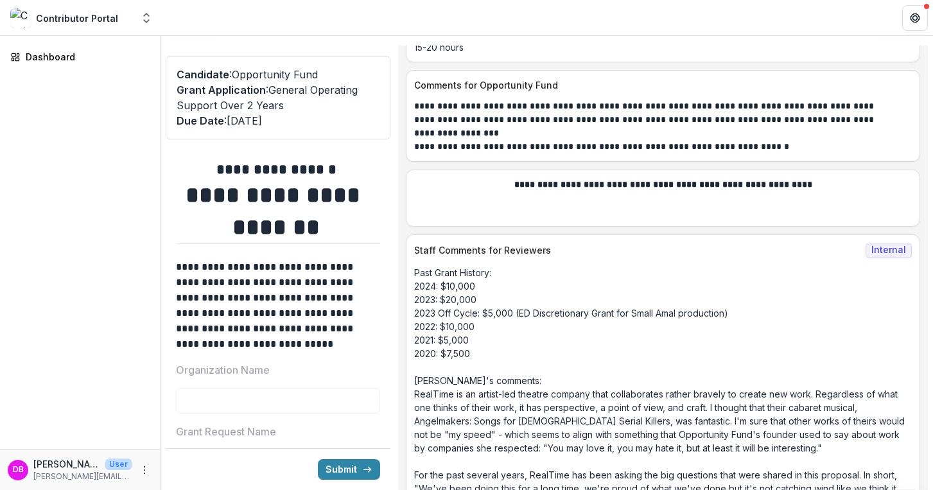
scroll to position [10587, 0]
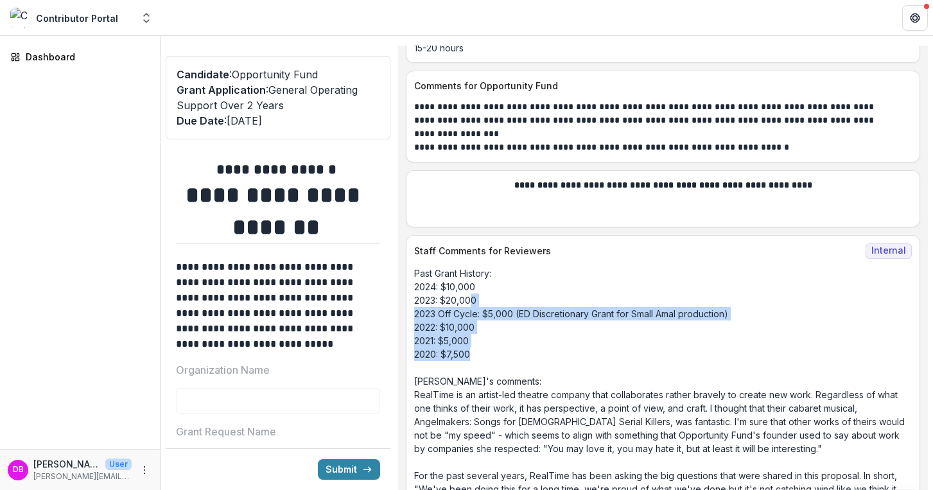
drag, startPoint x: 510, startPoint y: 305, endPoint x: 480, endPoint y: 245, distance: 66.9
click at [480, 266] on p "Past Grant History: 2024: $10,000 2023: $20,000 2023 Off Cycle: $5,000 (ED Disc…" at bounding box center [663, 394] width 498 height 256
drag, startPoint x: 500, startPoint y: 300, endPoint x: 432, endPoint y: 236, distance: 93.6
click at [432, 266] on p "Past Grant History: 2024: $10,000 2023: $20,000 2023 Off Cycle: $5,000 (ED Disc…" at bounding box center [663, 394] width 498 height 256
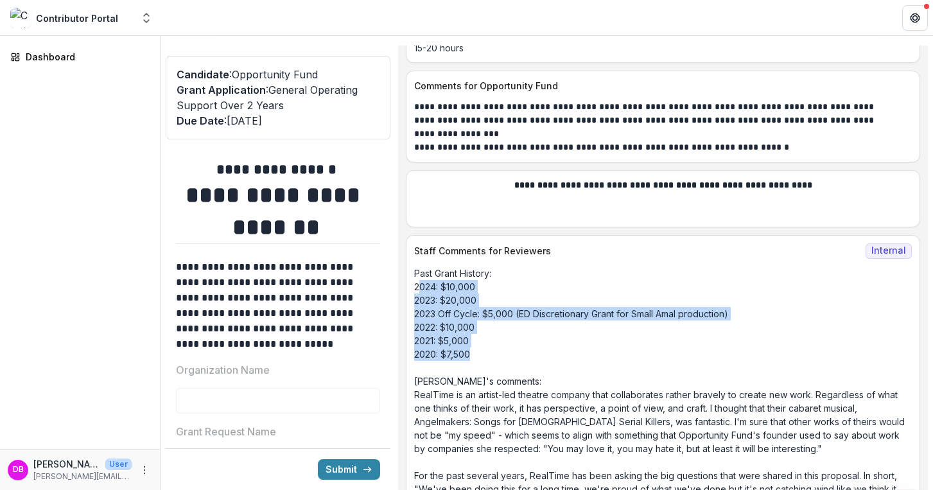
click at [432, 266] on p "Past Grant History: 2024: $10,000 2023: $20,000 2023 Off Cycle: $5,000 (ED Disc…" at bounding box center [663, 394] width 498 height 256
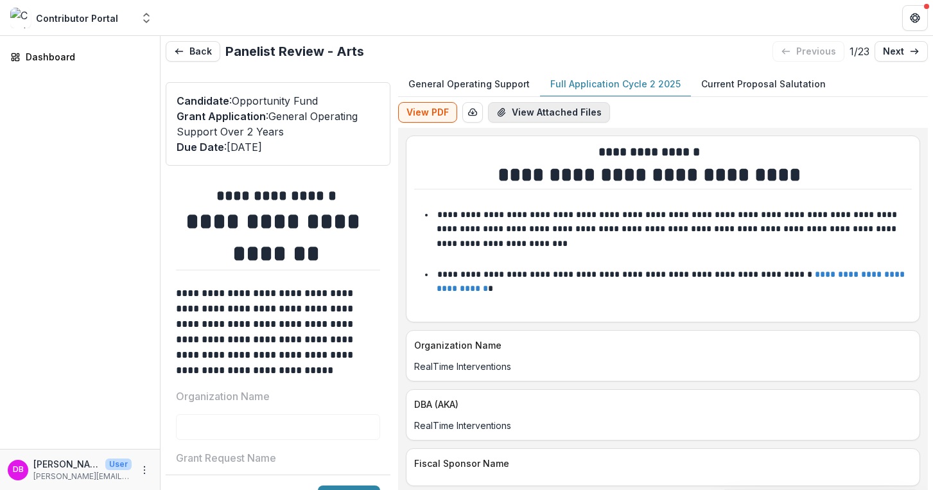
scroll to position [0, 0]
click at [892, 58] on link "next" at bounding box center [900, 51] width 53 height 21
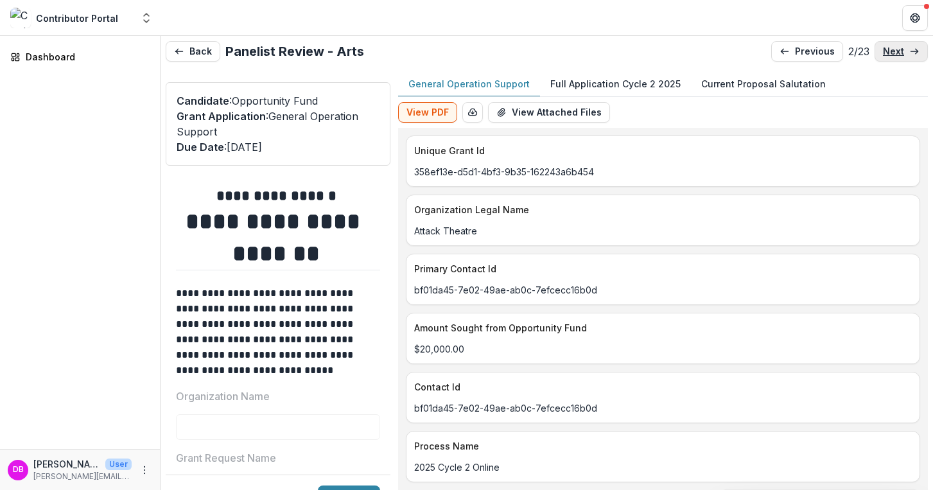
click at [892, 55] on p "next" at bounding box center [893, 51] width 21 height 11
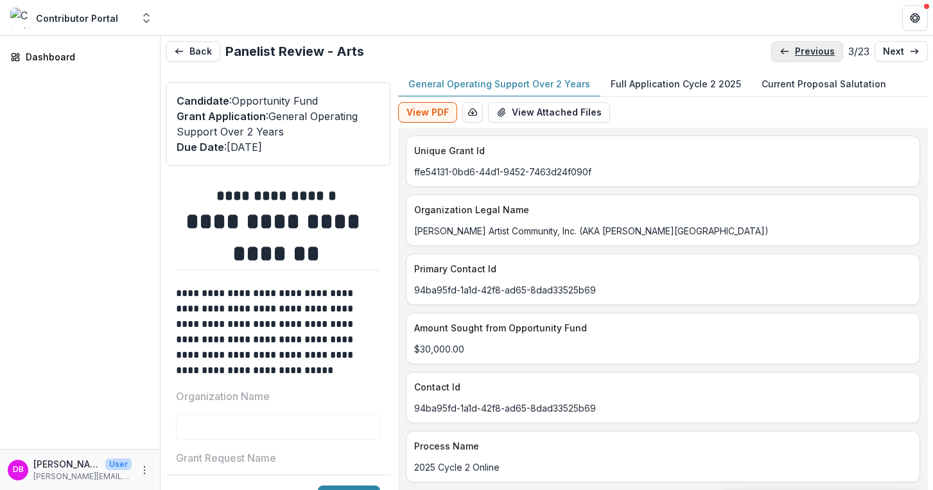
click at [812, 45] on link "previous" at bounding box center [807, 51] width 72 height 21
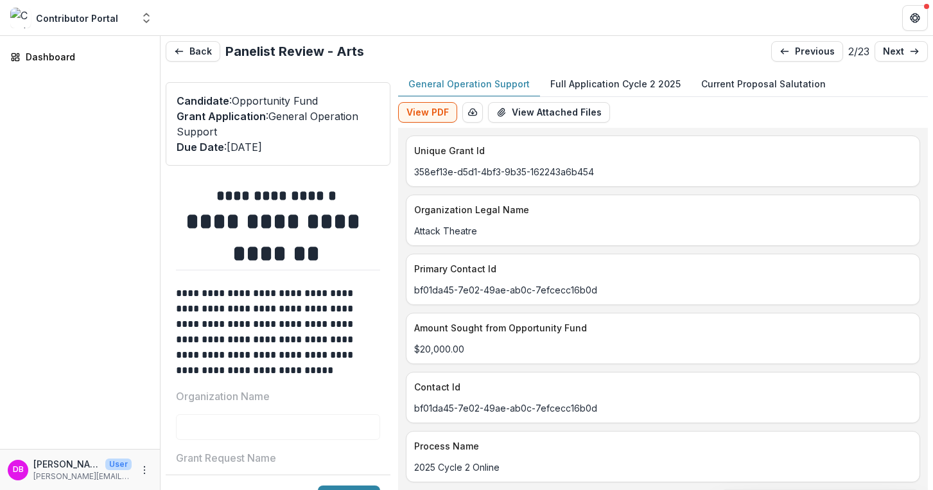
click at [598, 85] on p "Full Application Cycle 2 2025" at bounding box center [615, 83] width 130 height 13
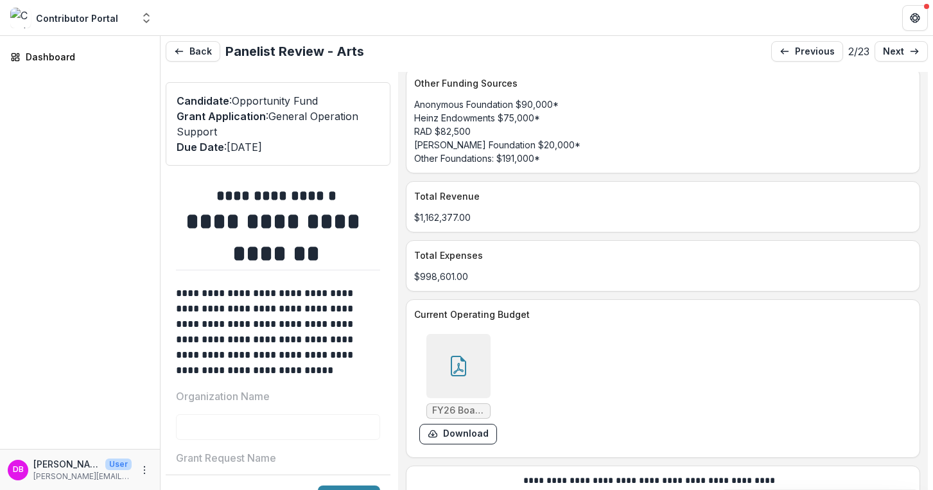
scroll to position [6608, 0]
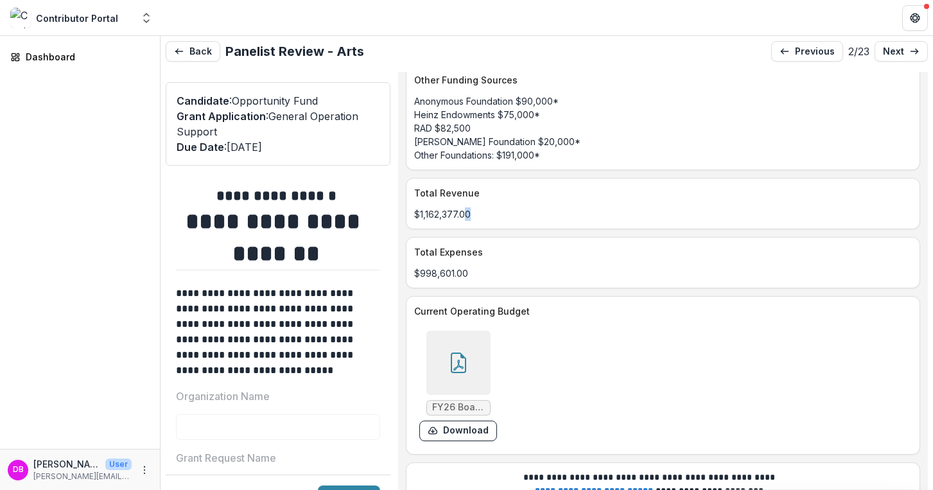
drag, startPoint x: 510, startPoint y: 224, endPoint x: 478, endPoint y: 223, distance: 32.1
click at [478, 221] on p "$1,162,377.00" at bounding box center [663, 213] width 498 height 13
click at [474, 270] on div "$998,601.00" at bounding box center [662, 269] width 513 height 21
drag, startPoint x: 507, startPoint y: 277, endPoint x: 487, endPoint y: 280, distance: 20.1
click at [487, 280] on p "$998,601.00" at bounding box center [663, 272] width 498 height 13
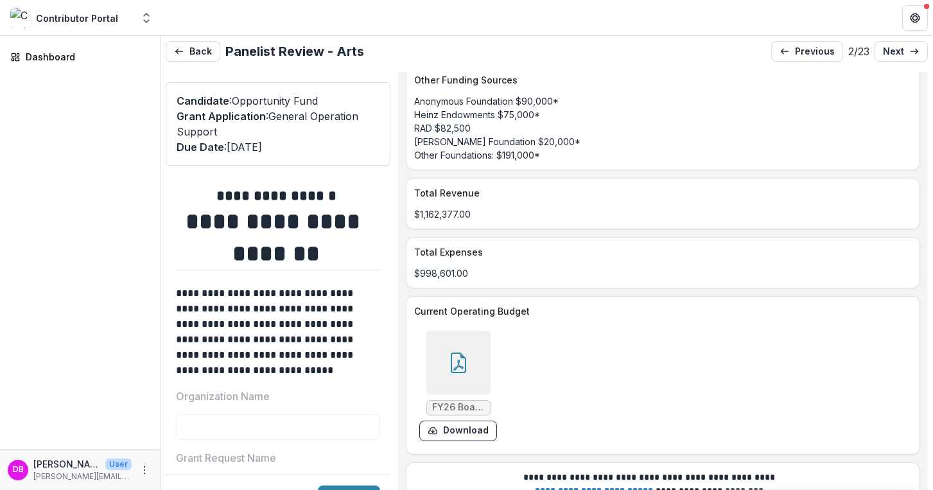
click at [487, 280] on p "$998,601.00" at bounding box center [663, 272] width 498 height 13
drag, startPoint x: 487, startPoint y: 280, endPoint x: 500, endPoint y: 282, distance: 13.0
click at [500, 280] on p "$998,601.00" at bounding box center [663, 272] width 498 height 13
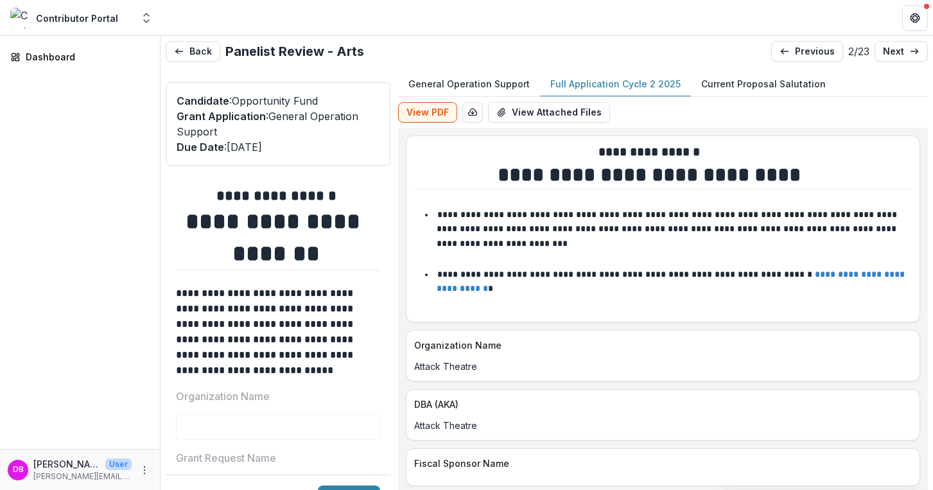
scroll to position [0, 0]
click at [884, 56] on p "next" at bounding box center [893, 51] width 21 height 11
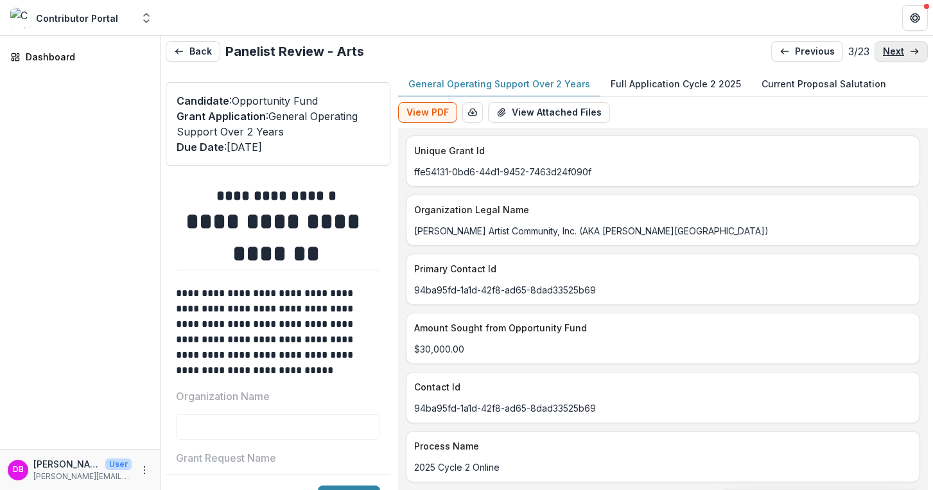
click at [892, 57] on link "next" at bounding box center [900, 51] width 53 height 21
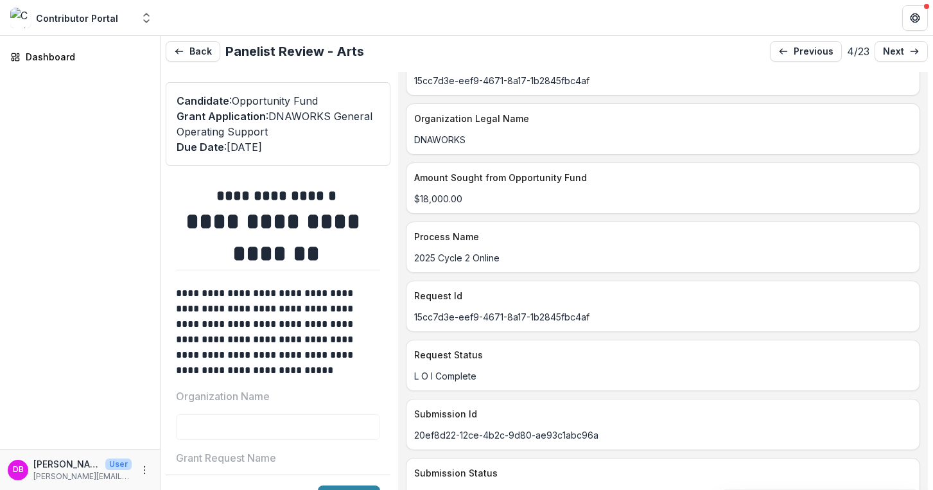
scroll to position [155, 0]
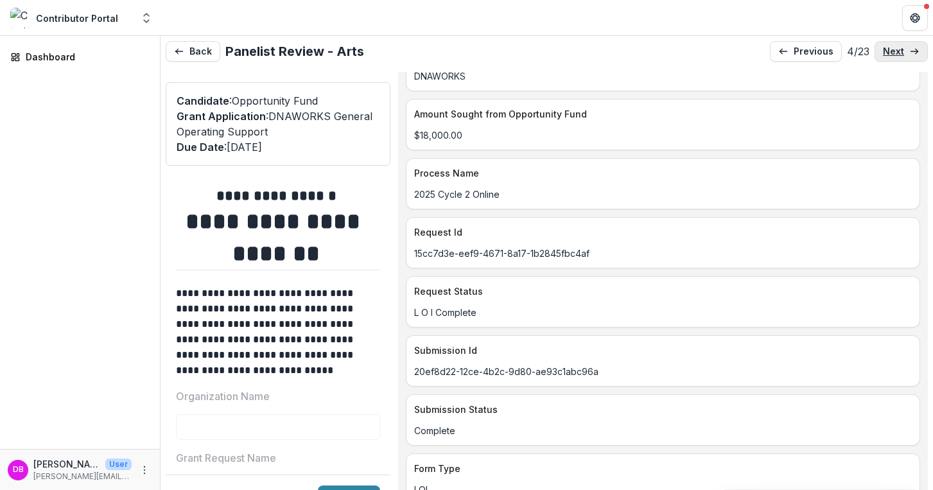
click at [891, 56] on p "next" at bounding box center [893, 51] width 21 height 11
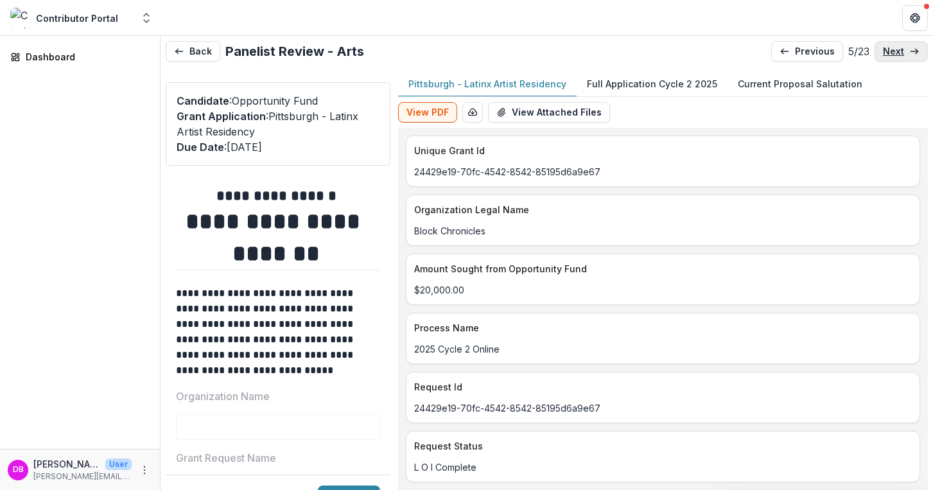
click at [891, 56] on p "next" at bounding box center [893, 51] width 21 height 11
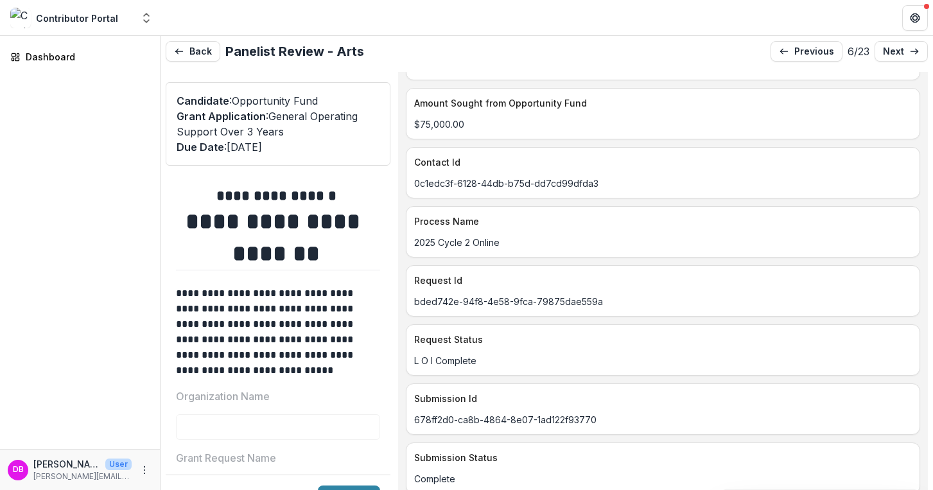
scroll to position [233, 0]
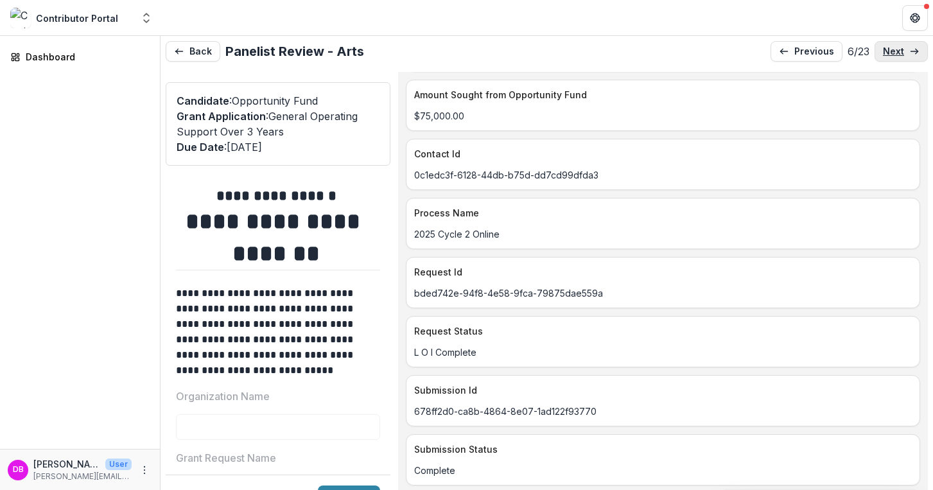
click at [889, 54] on p "next" at bounding box center [893, 51] width 21 height 11
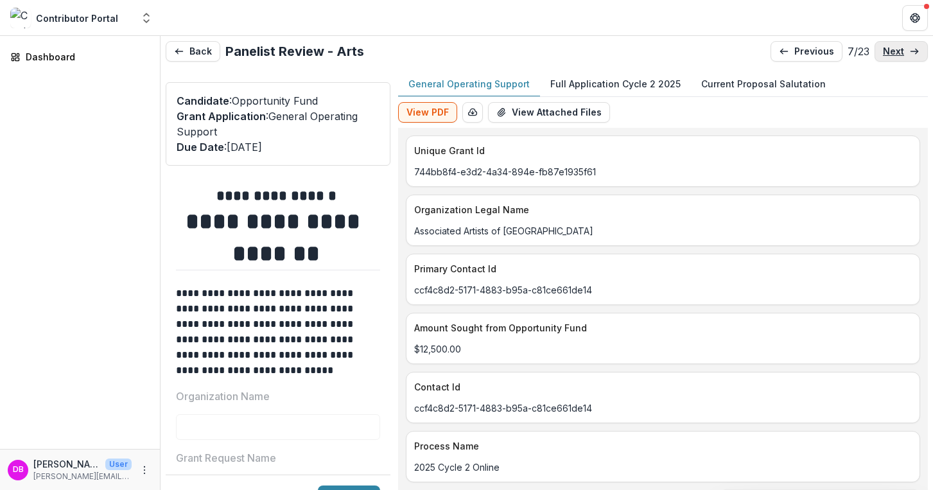
click at [893, 52] on p "next" at bounding box center [893, 51] width 21 height 11
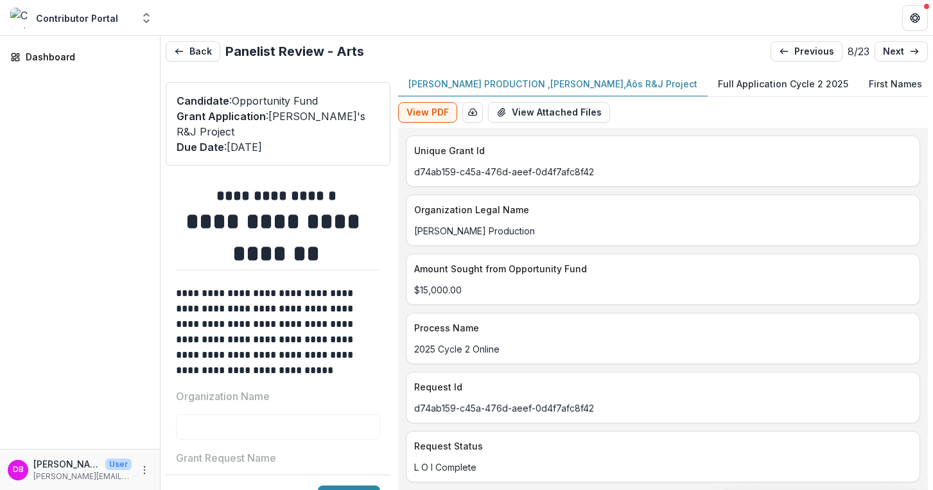
scroll to position [103, 0]
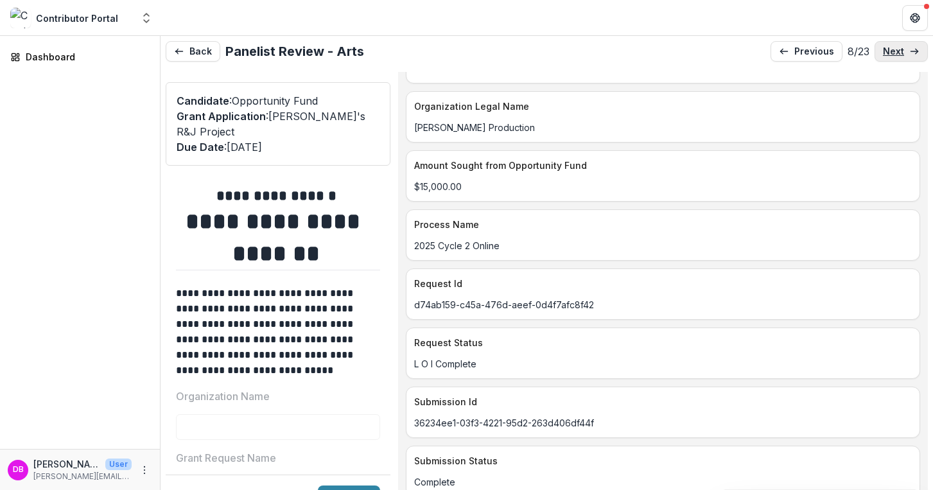
click at [909, 55] on icon at bounding box center [914, 51] width 10 height 10
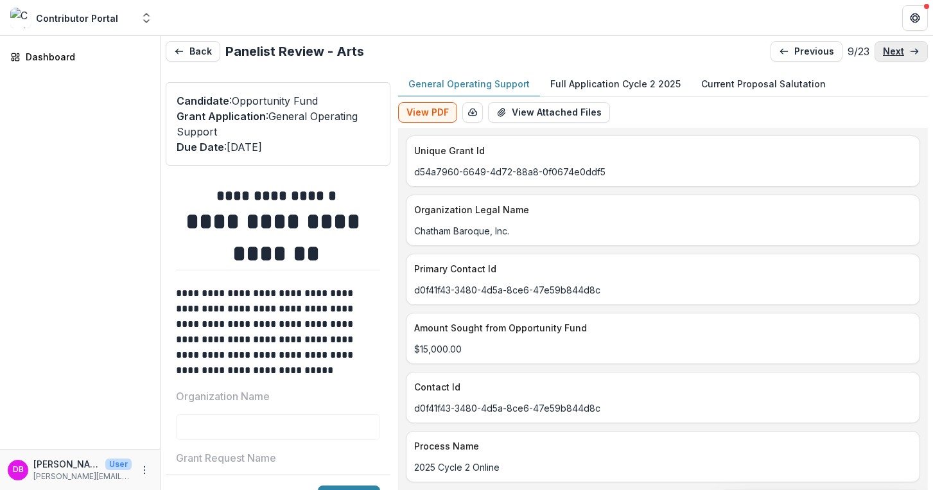
click at [909, 55] on icon at bounding box center [914, 51] width 10 height 10
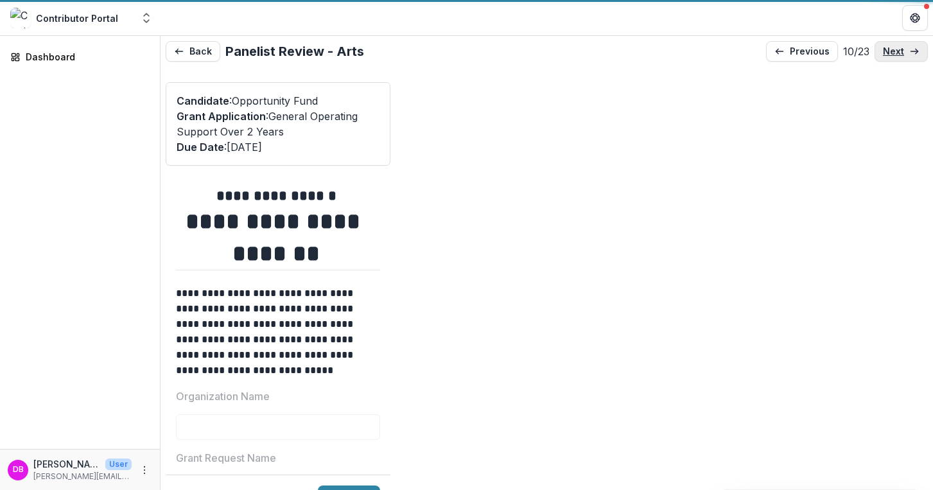
click at [909, 55] on icon at bounding box center [914, 51] width 10 height 10
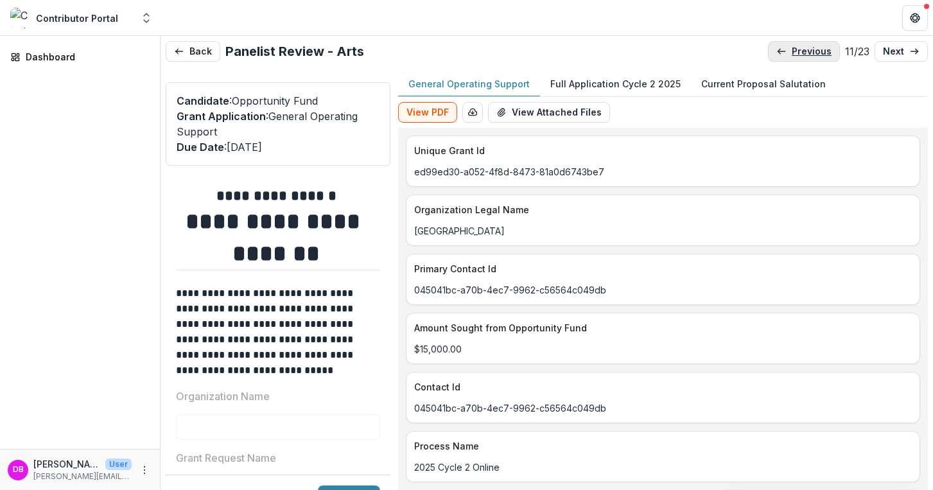
click at [798, 51] on p "previous" at bounding box center [812, 51] width 40 height 11
click at [801, 53] on p "previous" at bounding box center [810, 51] width 40 height 11
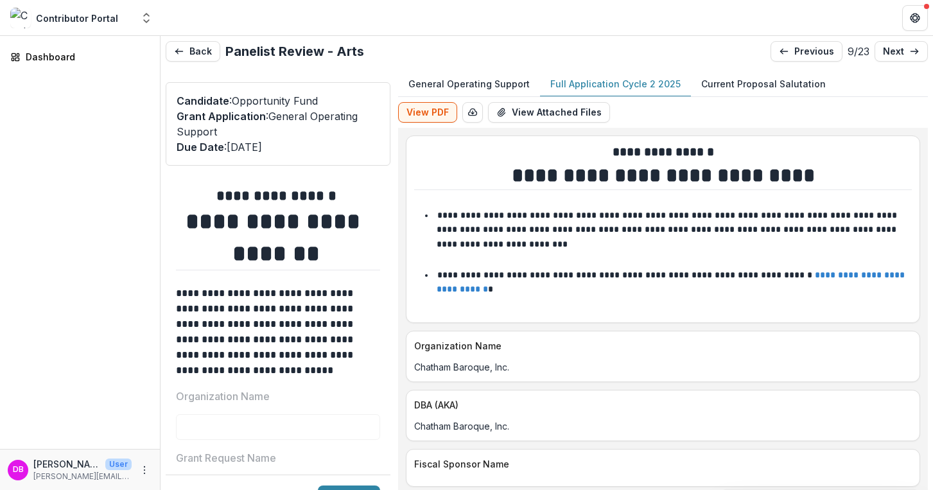
click at [619, 84] on p "Full Application Cycle 2 2025" at bounding box center [615, 83] width 130 height 13
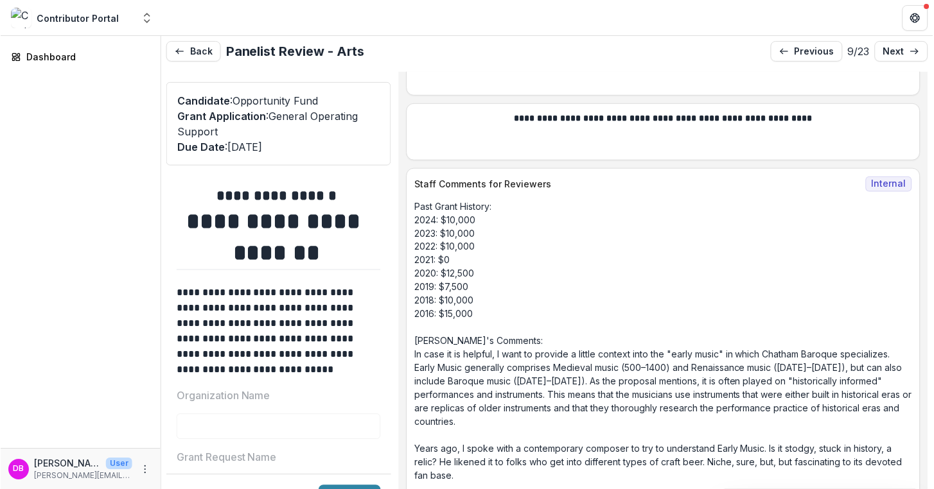
scroll to position [8827, 0]
drag, startPoint x: 505, startPoint y: 244, endPoint x: 474, endPoint y: 218, distance: 40.0
click at [474, 218] on p "Past Grant History: 2024: $10,000 2023: $10,000 2022: $10,000 2021: $0 2020: $1…" at bounding box center [663, 361] width 498 height 324
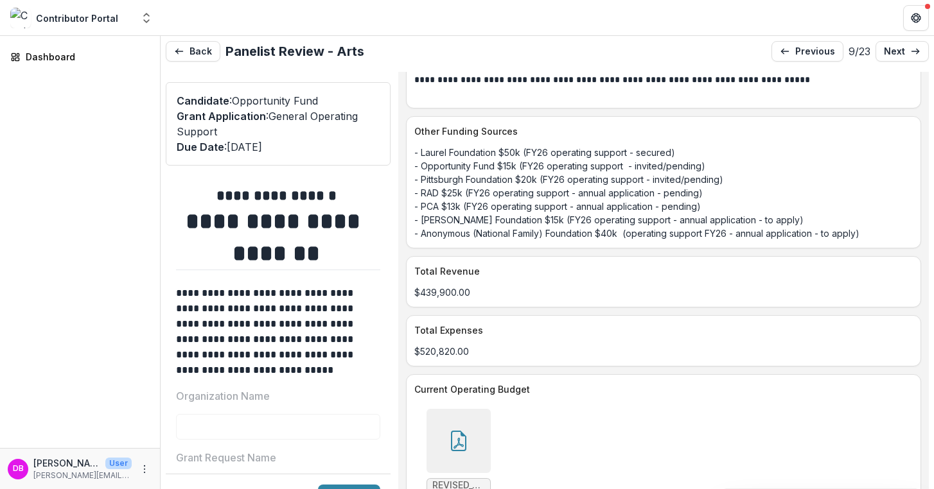
scroll to position [0, 0]
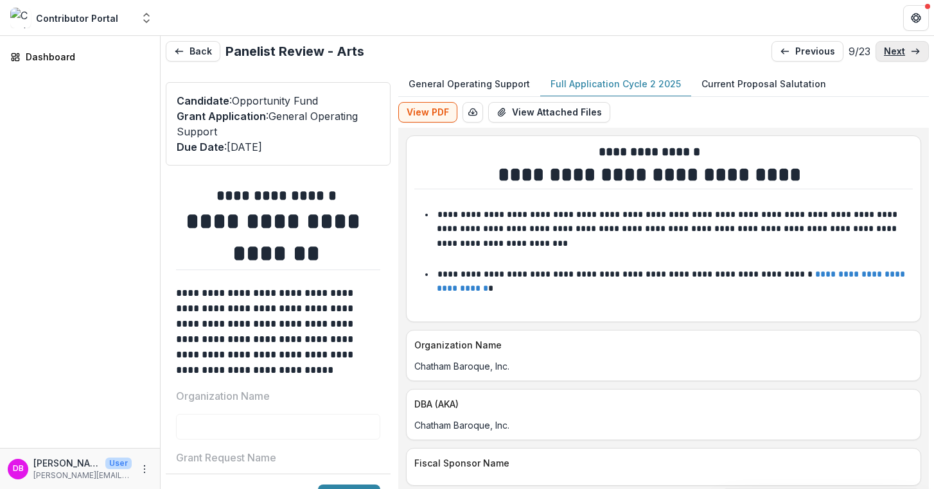
click at [890, 56] on p "next" at bounding box center [893, 51] width 21 height 11
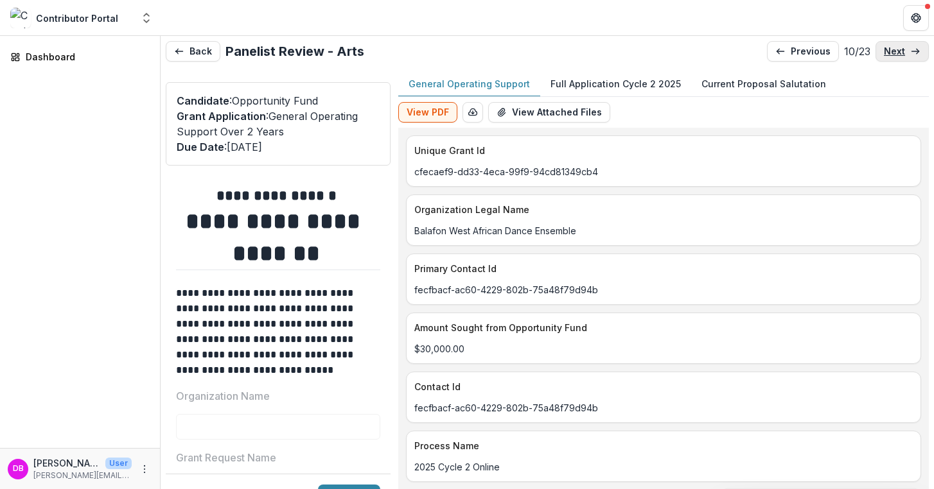
click at [890, 56] on link "next" at bounding box center [901, 51] width 53 height 21
click at [890, 55] on p "next" at bounding box center [893, 51] width 21 height 11
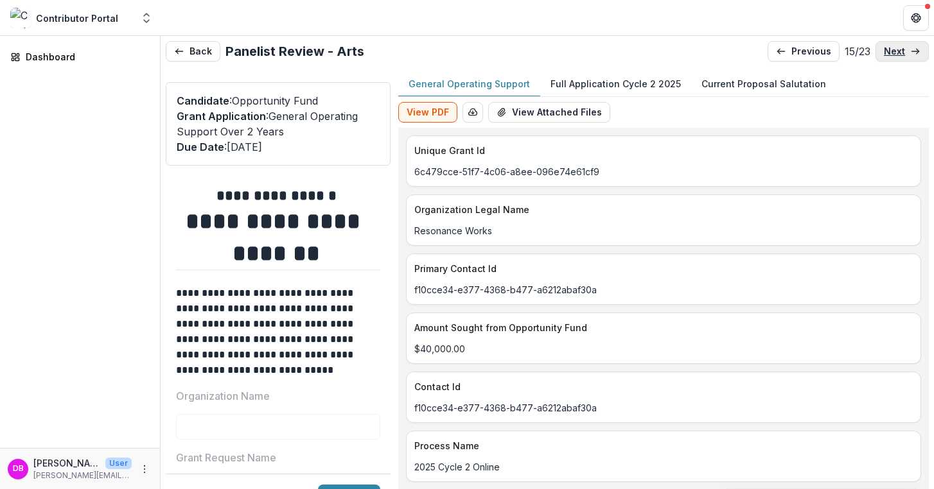
click at [890, 55] on p "next" at bounding box center [893, 51] width 21 height 11
click at [890, 56] on p "next" at bounding box center [893, 51] width 21 height 11
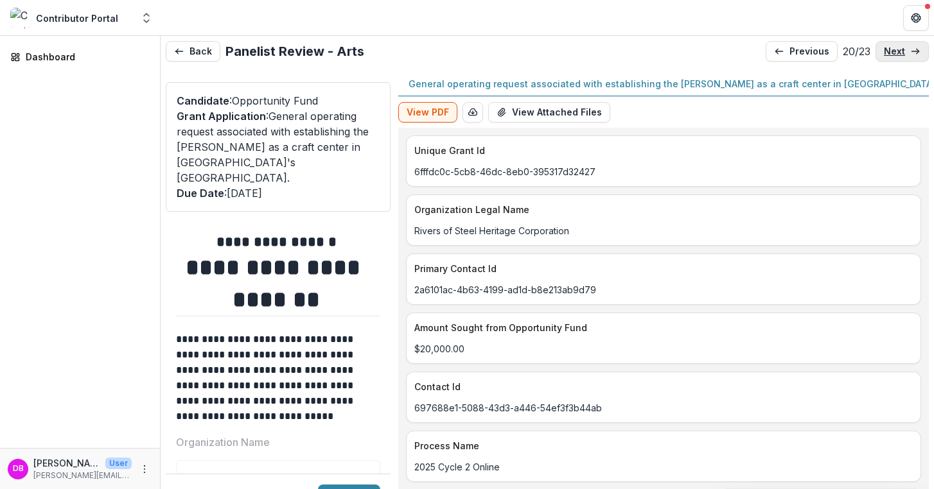
click at [890, 56] on p "next" at bounding box center [893, 51] width 21 height 11
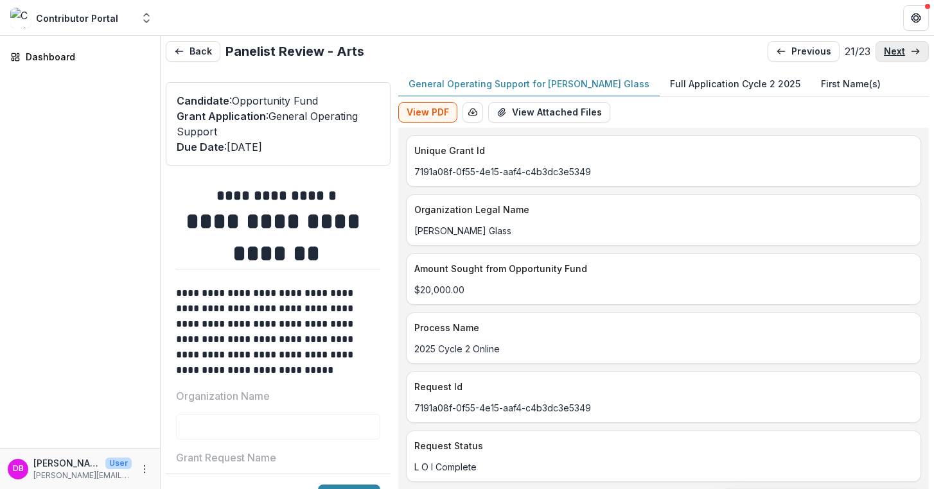
click at [890, 56] on p "next" at bounding box center [893, 51] width 21 height 11
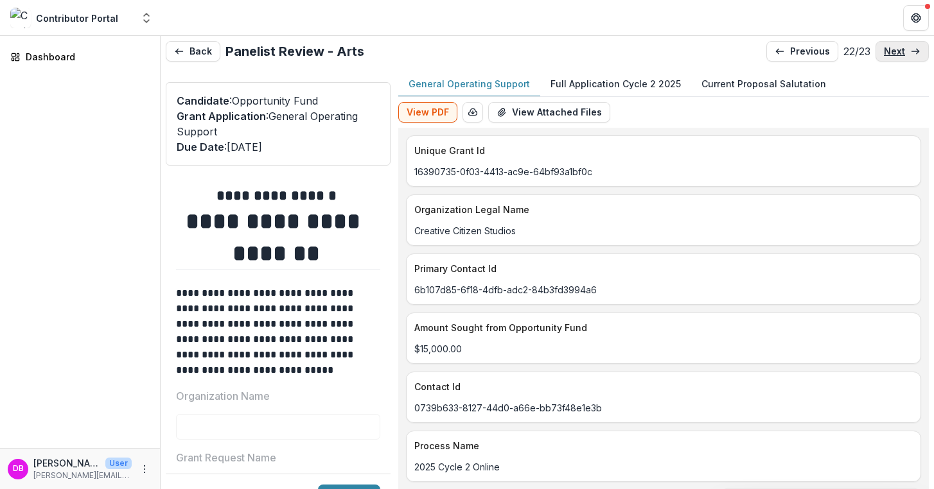
click at [891, 58] on link "next" at bounding box center [901, 51] width 53 height 21
click at [815, 50] on p "previous" at bounding box center [810, 51] width 40 height 11
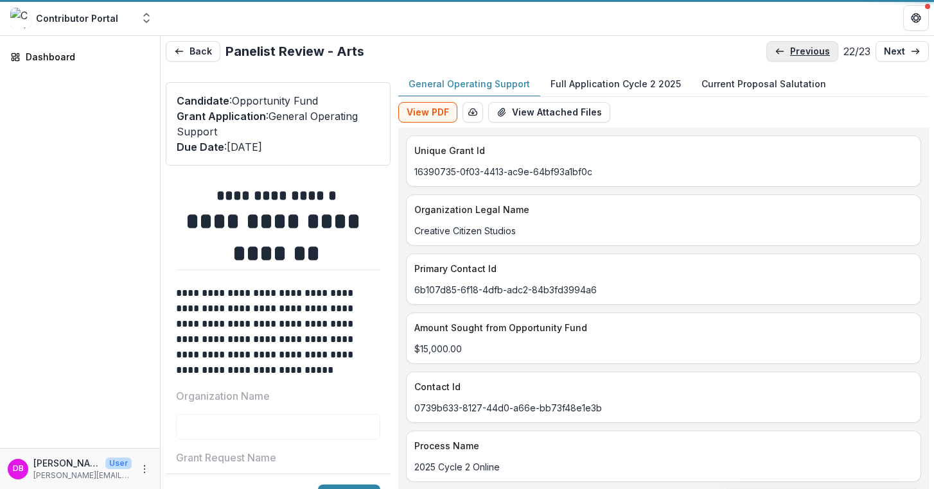
click at [815, 50] on p "previous" at bounding box center [810, 51] width 40 height 11
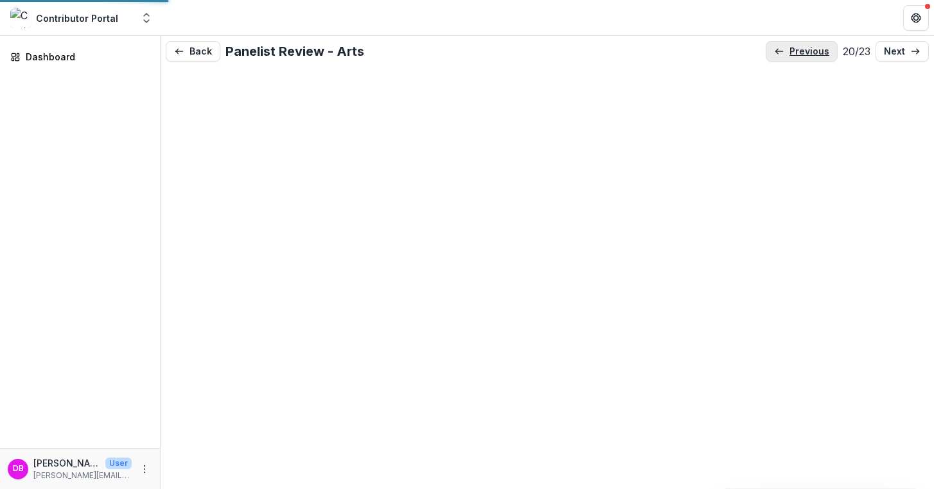
click at [815, 50] on p "previous" at bounding box center [809, 51] width 40 height 11
click at [815, 50] on p "previous" at bounding box center [810, 51] width 40 height 11
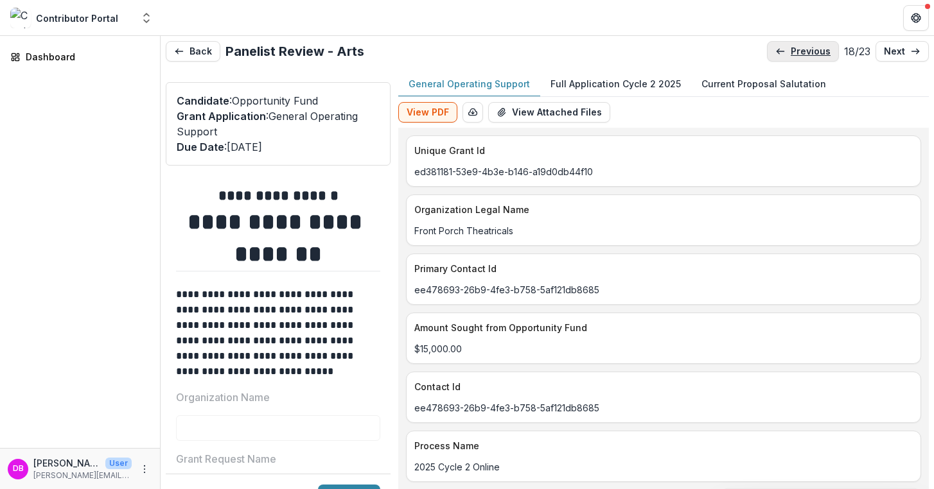
click at [802, 55] on p "previous" at bounding box center [810, 51] width 40 height 11
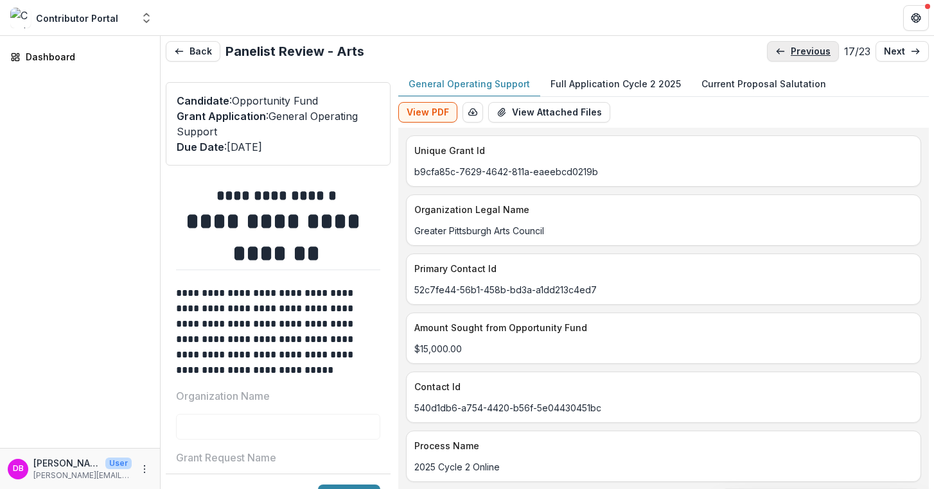
click at [801, 55] on p "previous" at bounding box center [810, 51] width 40 height 11
click at [802, 55] on p "previous" at bounding box center [810, 51] width 40 height 11
click at [802, 55] on p "previous" at bounding box center [811, 51] width 40 height 11
click at [803, 55] on p "previous" at bounding box center [810, 51] width 40 height 11
click at [803, 55] on p "previous" at bounding box center [811, 51] width 40 height 11
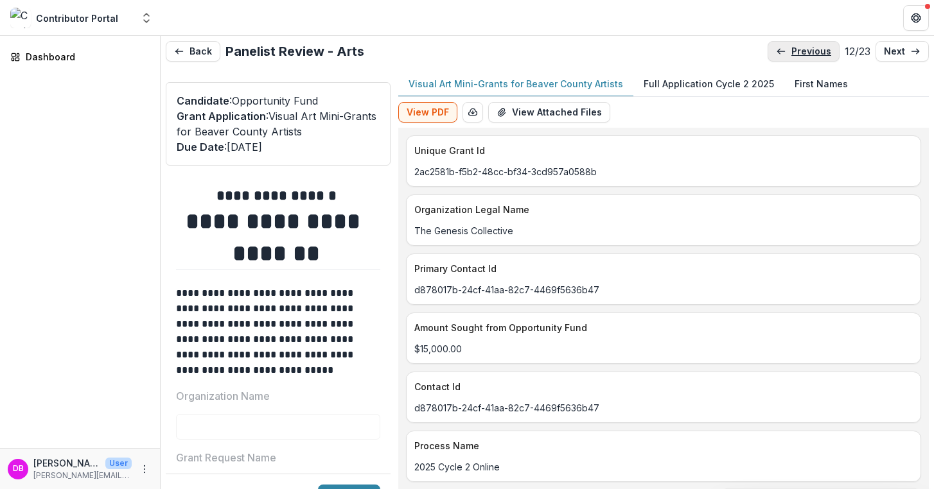
click at [803, 55] on p "previous" at bounding box center [811, 51] width 40 height 11
click at [803, 55] on p "previous" at bounding box center [812, 51] width 40 height 11
click at [803, 54] on p "previous" at bounding box center [810, 51] width 40 height 11
click at [803, 53] on p "previous" at bounding box center [815, 51] width 40 height 11
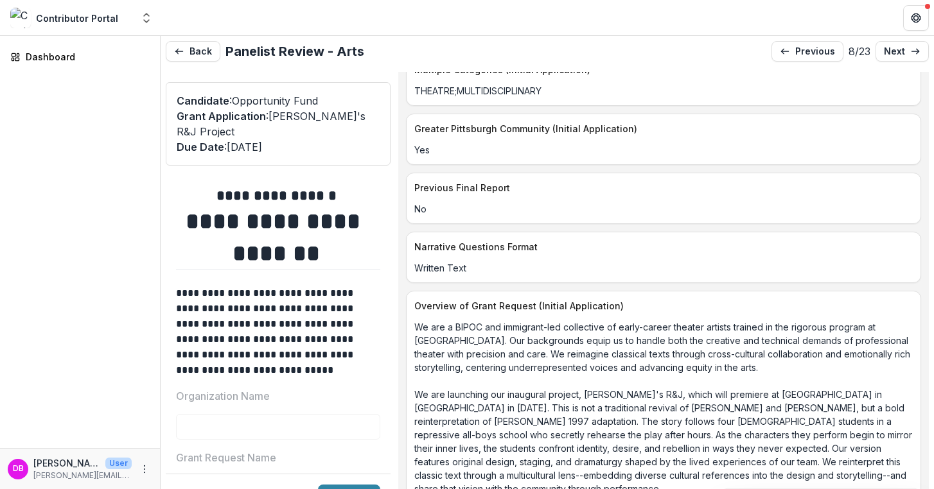
scroll to position [1849, 0]
drag, startPoint x: 557, startPoint y: 383, endPoint x: 582, endPoint y: 401, distance: 30.5
click at [583, 401] on p "We are a BIPOC and immigrant-led collective of early-career theater artists tra…" at bounding box center [663, 447] width 498 height 256
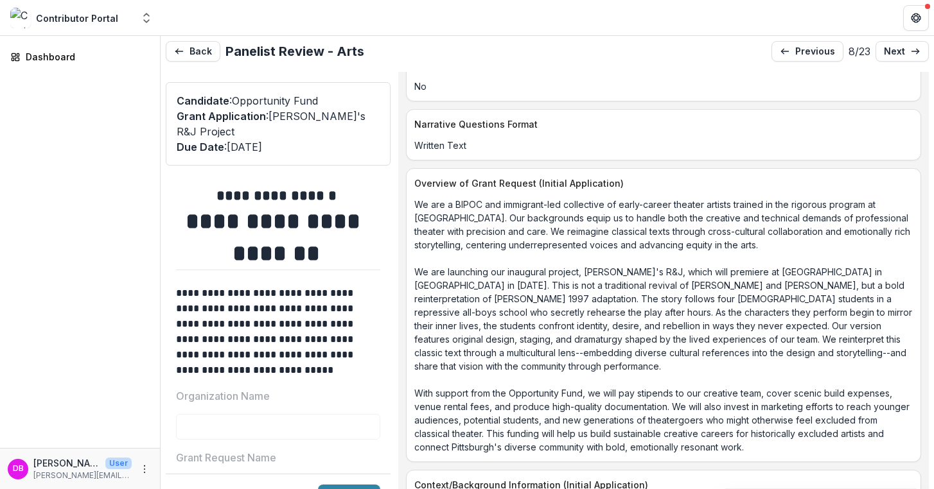
scroll to position [2071, 0]
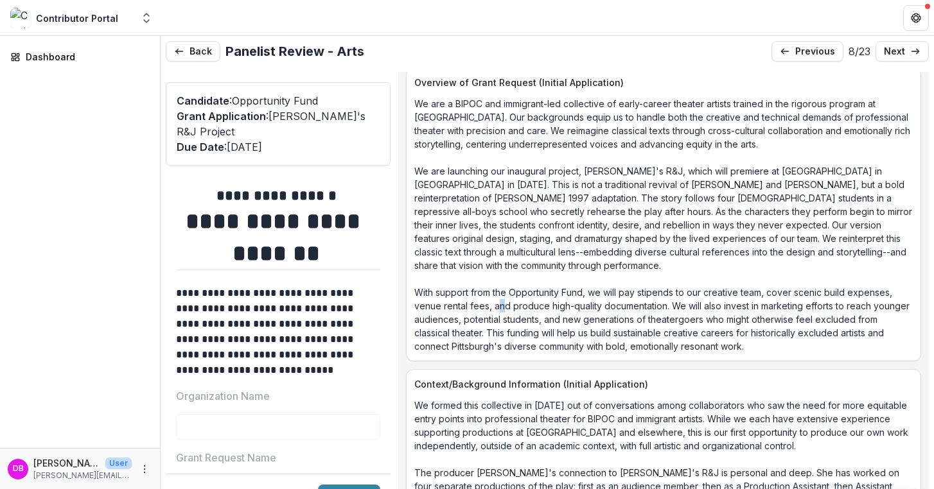
click at [555, 323] on p "We are a BIPOC and immigrant-led collective of early-career theater artists tra…" at bounding box center [663, 225] width 498 height 256
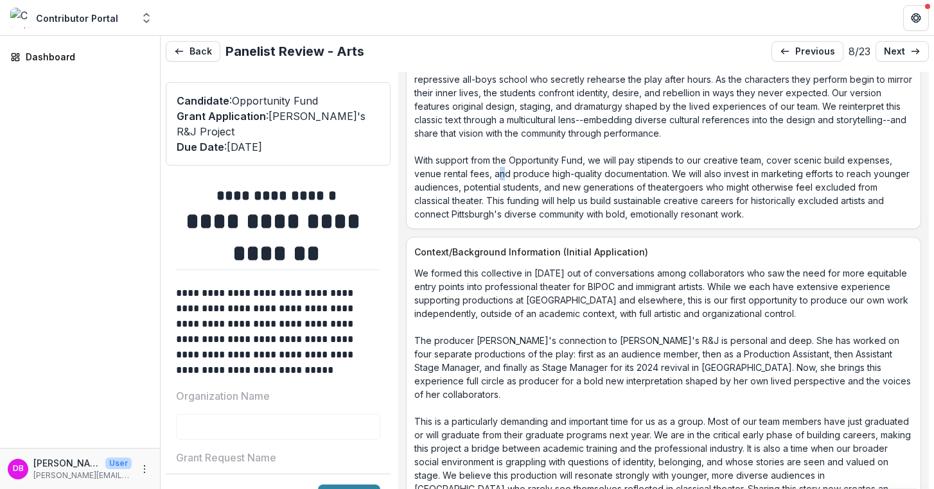
scroll to position [2204, 0]
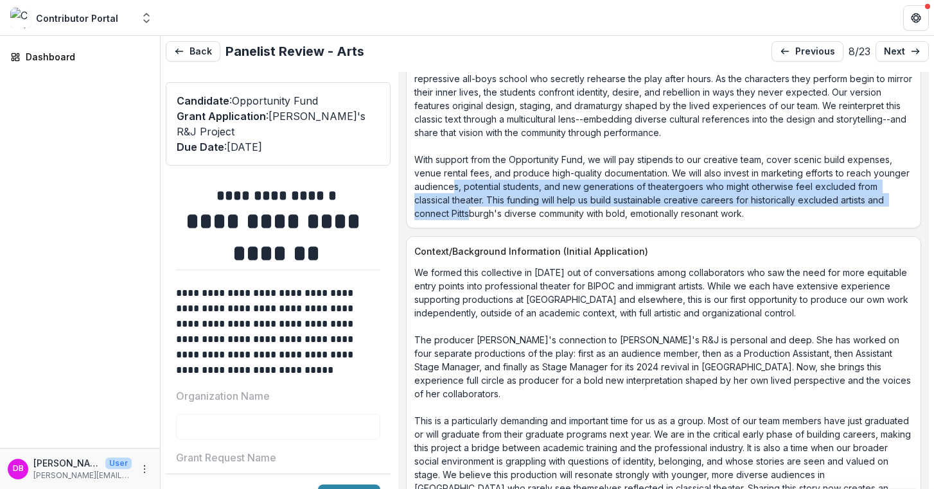
drag, startPoint x: 566, startPoint y: 229, endPoint x: 539, endPoint y: 199, distance: 39.6
click at [539, 199] on p "We are a BIPOC and immigrant-led collective of early-career theater artists tra…" at bounding box center [663, 92] width 498 height 256
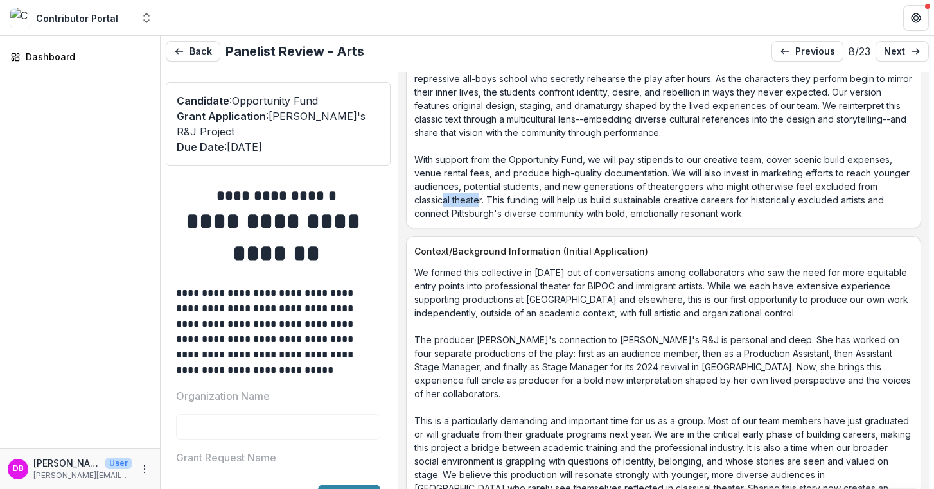
drag, startPoint x: 573, startPoint y: 214, endPoint x: 537, endPoint y: 211, distance: 36.1
click at [537, 211] on p "We are a BIPOC and immigrant-led collective of early-career theater artists tra…" at bounding box center [663, 92] width 498 height 256
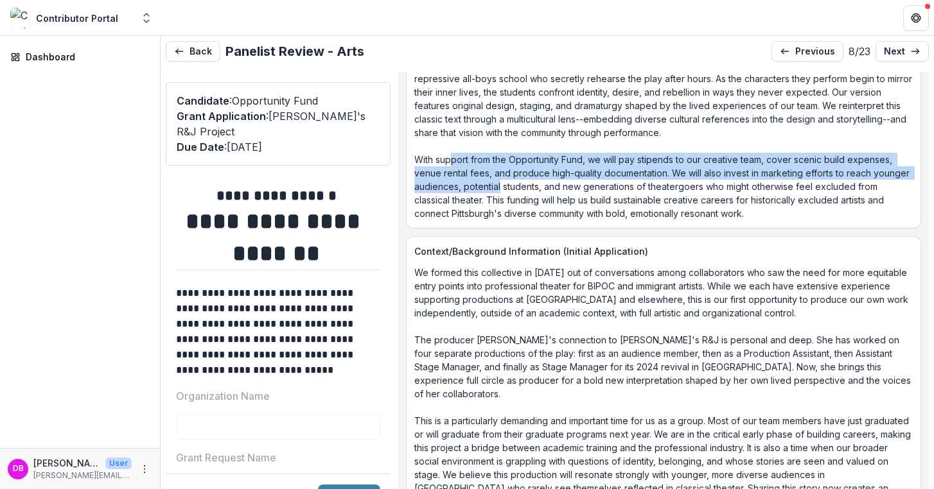
drag, startPoint x: 464, startPoint y: 177, endPoint x: 584, endPoint y: 204, distance: 123.1
click at [584, 204] on p "We are a BIPOC and immigrant-led collective of early-career theater artists tra…" at bounding box center [663, 92] width 498 height 256
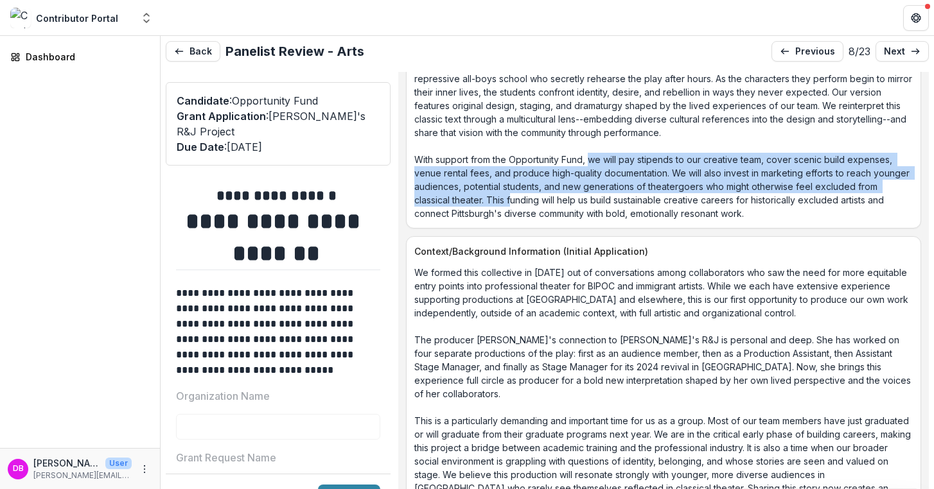
drag, startPoint x: 603, startPoint y: 175, endPoint x: 604, endPoint y: 210, distance: 35.3
click at [604, 210] on p "We are a BIPOC and immigrant-led collective of early-career theater artists tra…" at bounding box center [663, 92] width 498 height 256
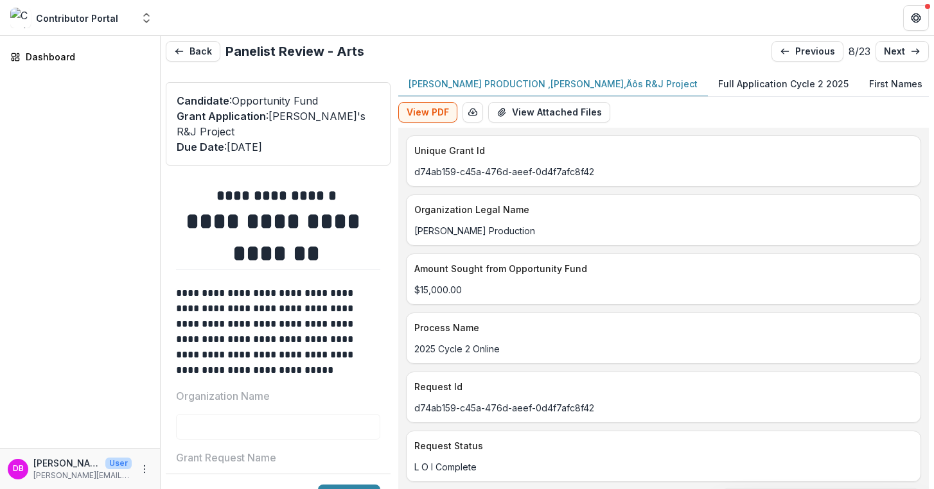
scroll to position [0, 0]
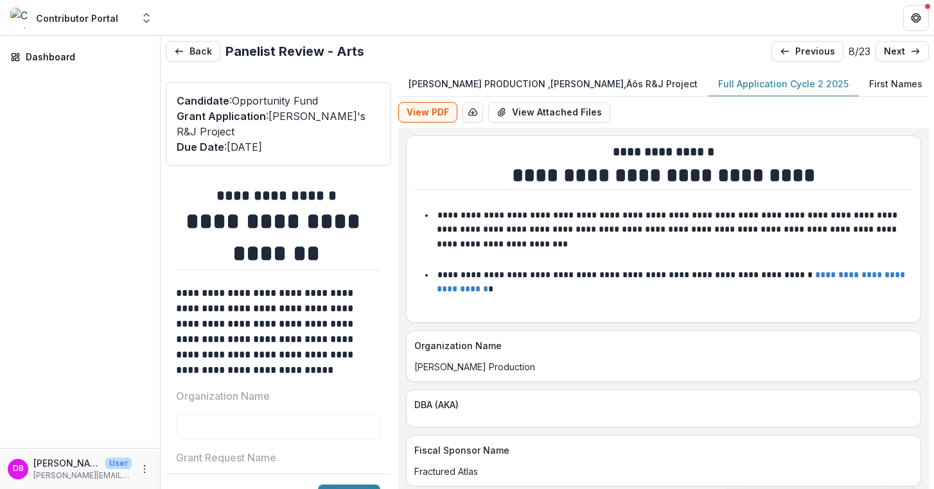
click at [718, 89] on p "Full Application Cycle 2 2025" at bounding box center [783, 83] width 130 height 13
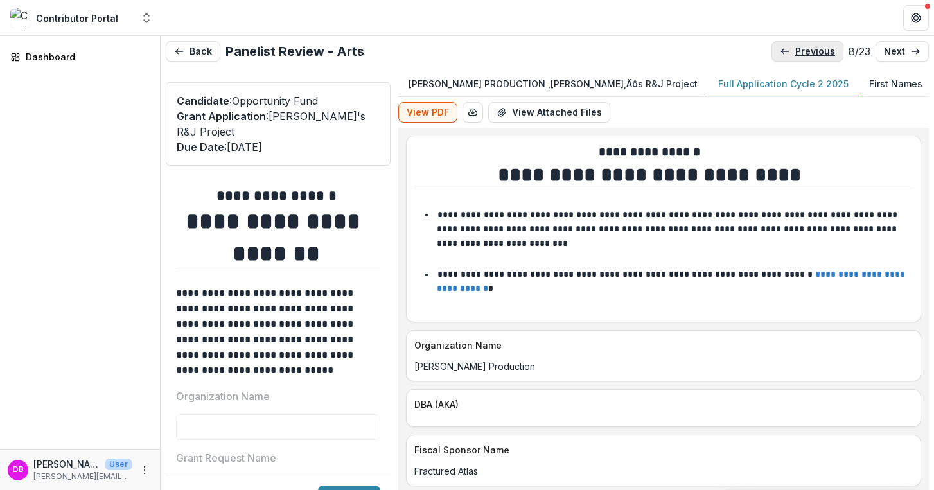
click at [814, 54] on p "previous" at bounding box center [815, 51] width 40 height 11
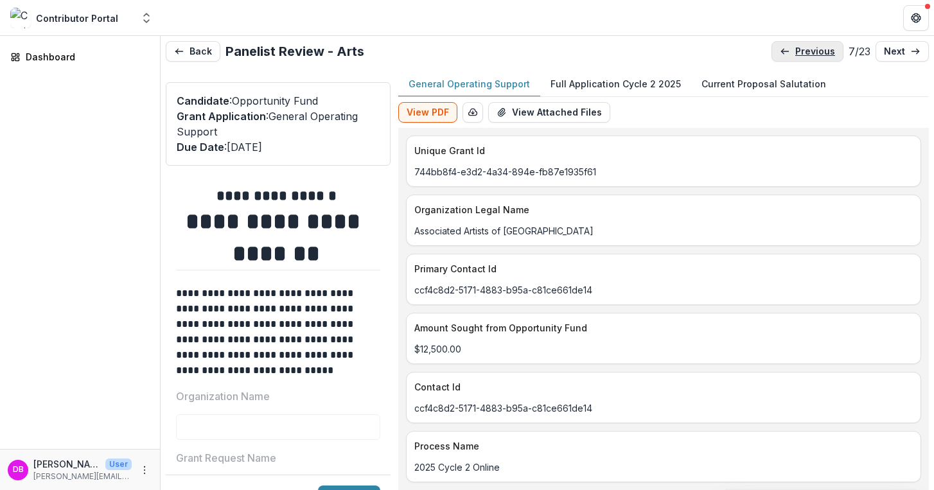
click at [813, 55] on p "previous" at bounding box center [815, 51] width 40 height 11
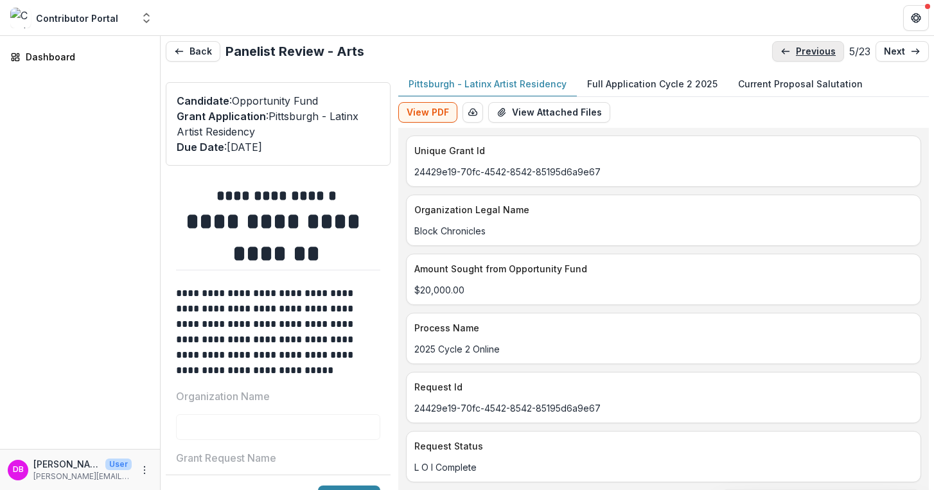
click at [813, 55] on p "previous" at bounding box center [815, 51] width 40 height 11
click at [813, 55] on p "previous" at bounding box center [814, 51] width 40 height 11
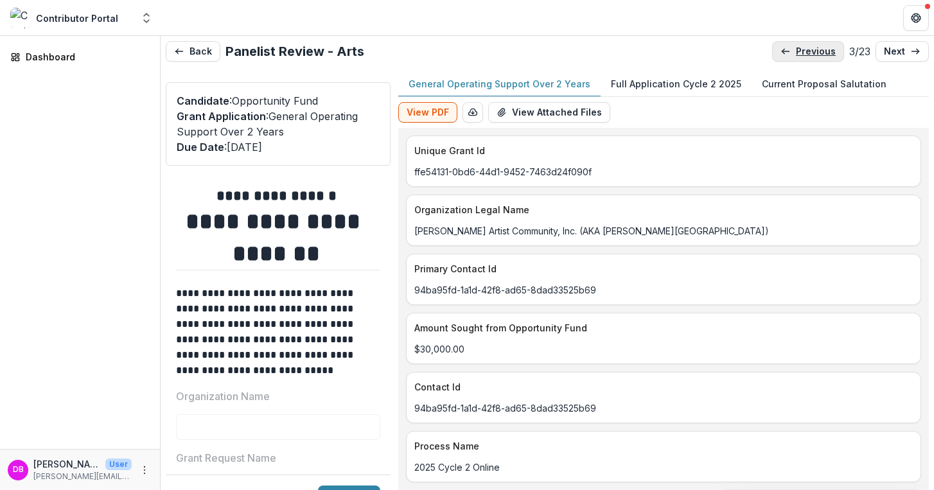
click at [813, 55] on p "previous" at bounding box center [815, 51] width 40 height 11
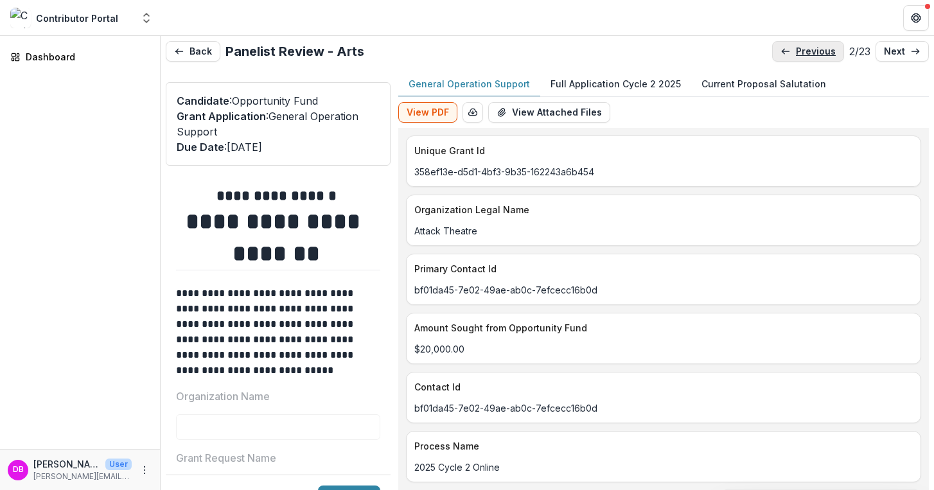
click at [813, 55] on p "previous" at bounding box center [815, 51] width 40 height 11
click at [891, 58] on link "next" at bounding box center [901, 51] width 53 height 21
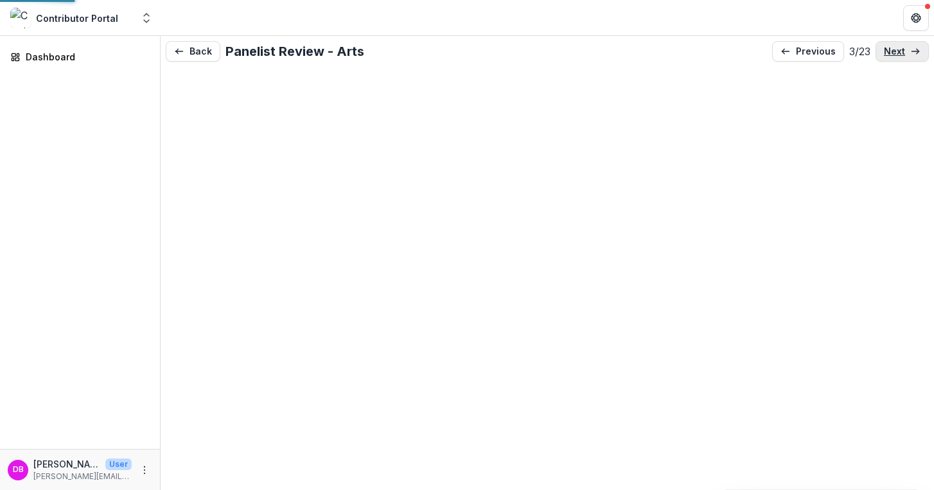
click at [891, 58] on link "next" at bounding box center [901, 51] width 53 height 21
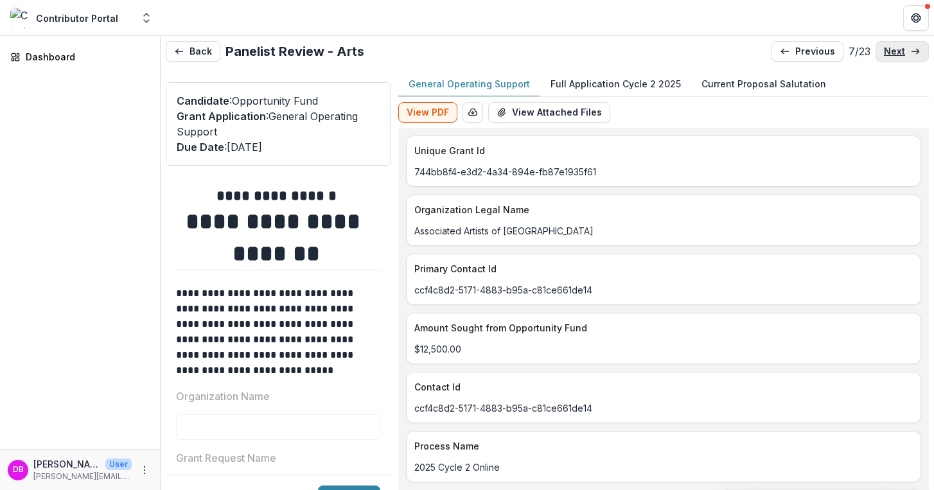
click at [891, 58] on link "next" at bounding box center [901, 51] width 53 height 21
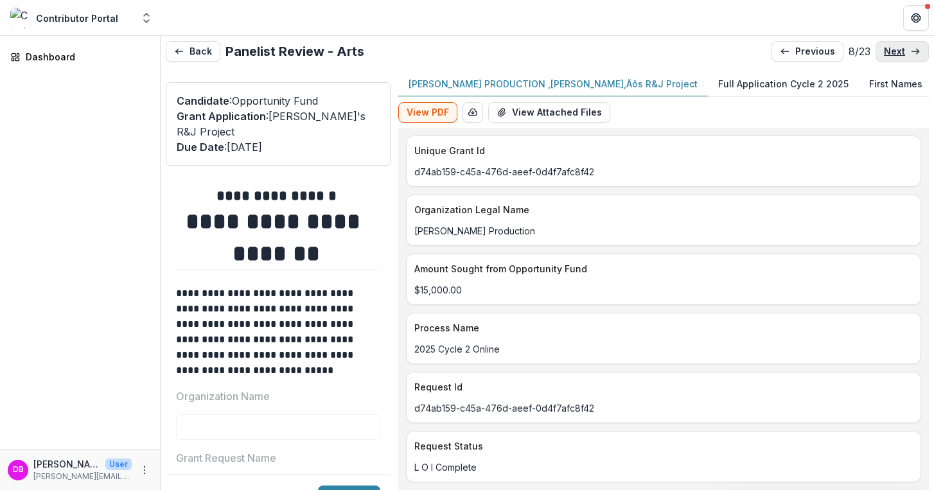
click at [891, 58] on link "next" at bounding box center [901, 51] width 53 height 21
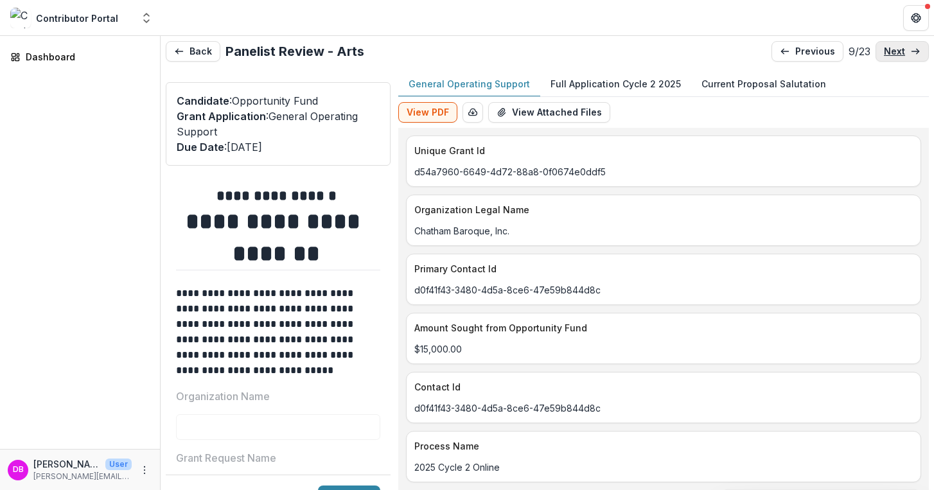
click at [891, 58] on link "next" at bounding box center [901, 51] width 53 height 21
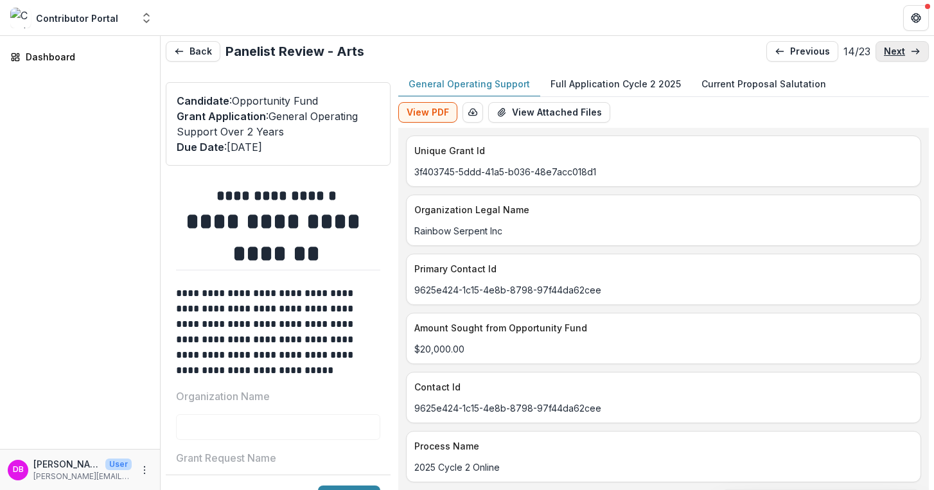
click at [891, 58] on link "next" at bounding box center [901, 51] width 53 height 21
click at [813, 53] on p "previous" at bounding box center [810, 51] width 40 height 11
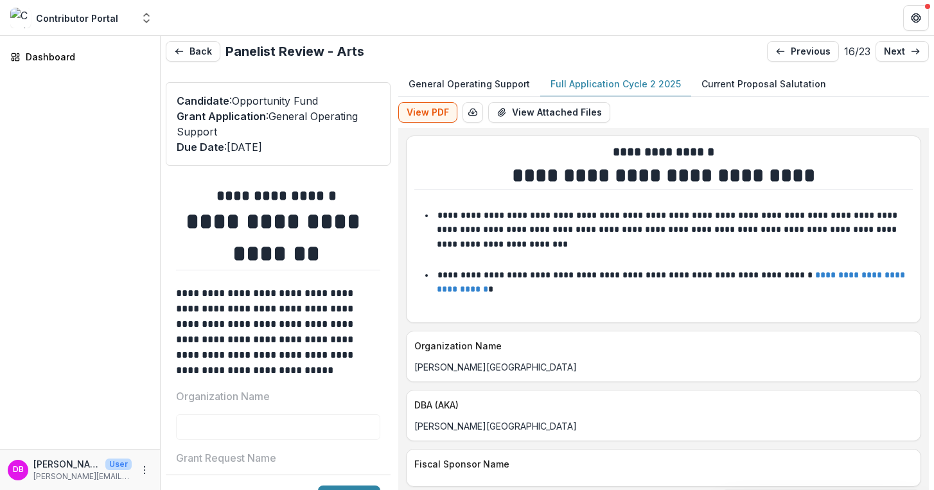
click at [650, 88] on p "Full Application Cycle 2 2025" at bounding box center [615, 83] width 130 height 13
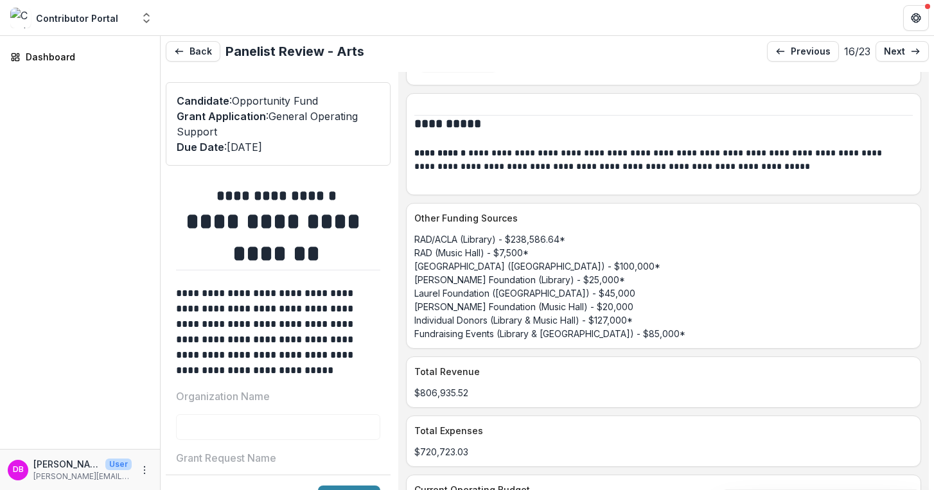
scroll to position [4674, 0]
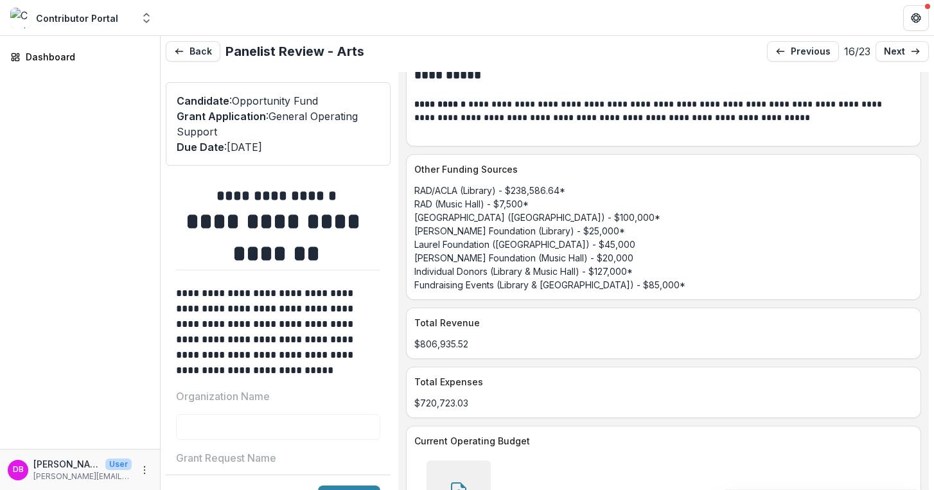
drag, startPoint x: 500, startPoint y: 358, endPoint x: 521, endPoint y: 374, distance: 26.1
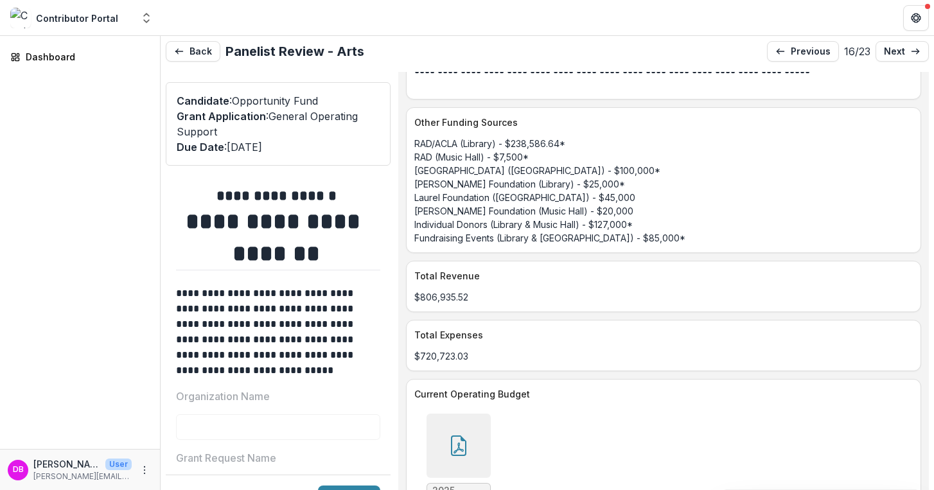
scroll to position [4774, 0]
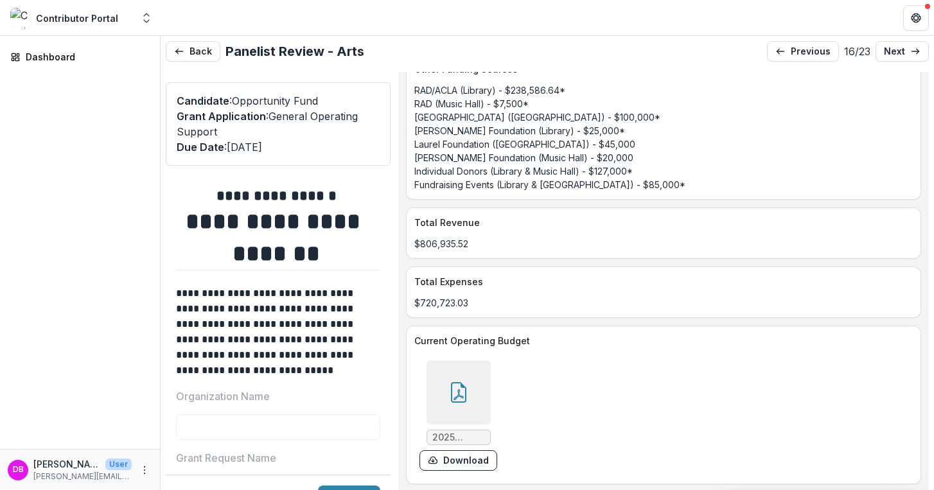
click at [466, 382] on icon at bounding box center [458, 392] width 15 height 21
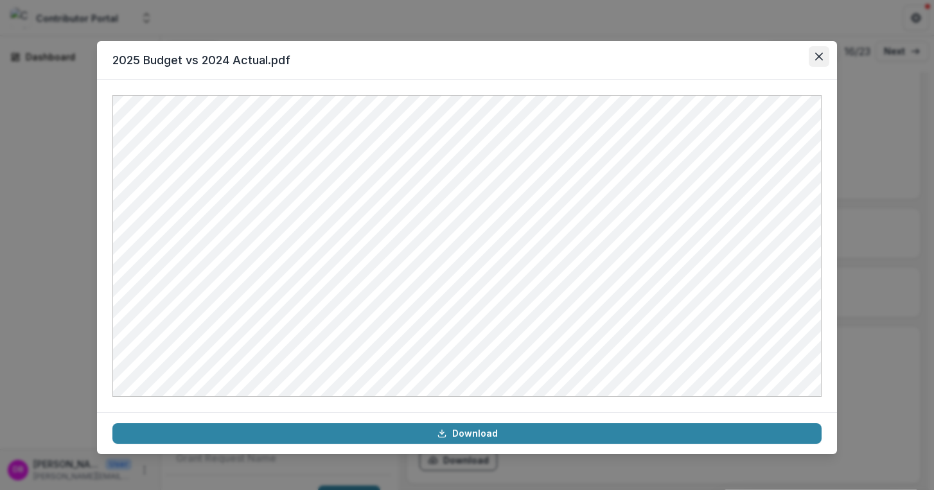
click at [819, 57] on icon "Close" at bounding box center [819, 57] width 8 height 8
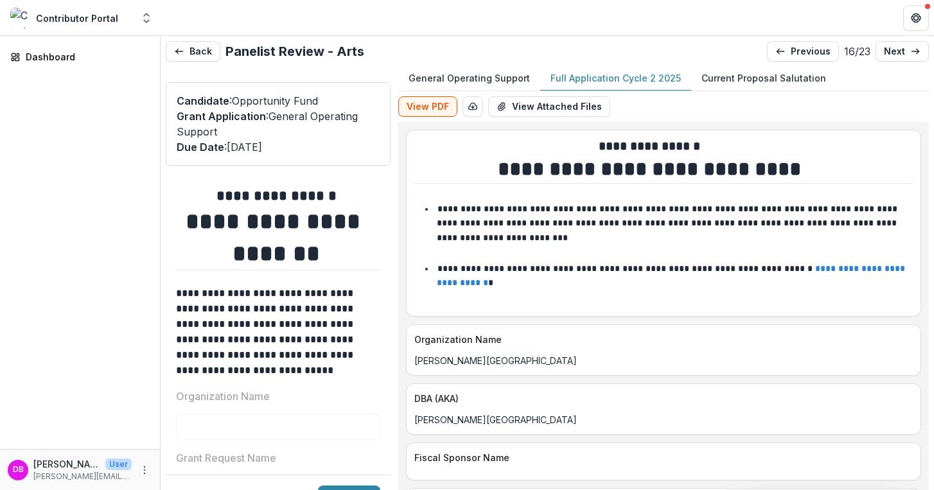
scroll to position [6, 0]
click at [886, 56] on p "next" at bounding box center [893, 51] width 21 height 11
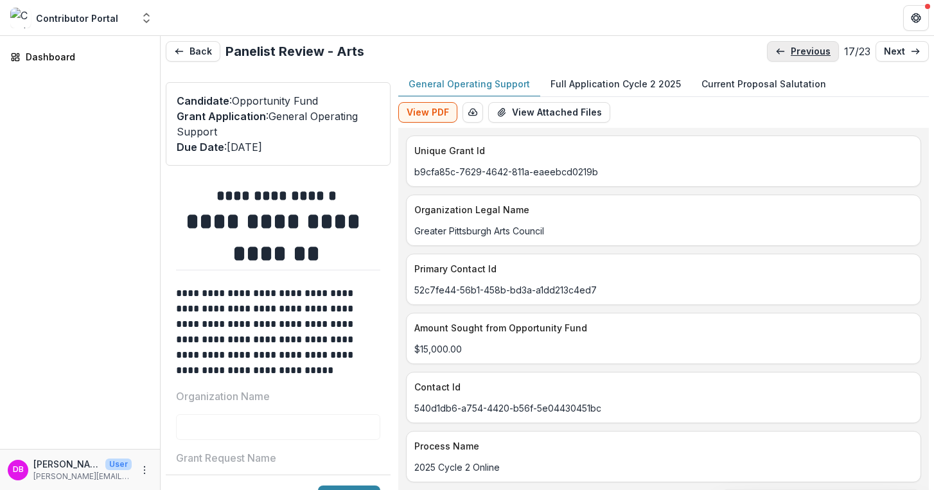
click at [815, 56] on p "previous" at bounding box center [810, 51] width 40 height 11
click at [815, 57] on link "previous" at bounding box center [803, 51] width 72 height 21
click at [815, 55] on p "previous" at bounding box center [810, 51] width 40 height 11
click at [815, 55] on p "previous" at bounding box center [811, 51] width 40 height 11
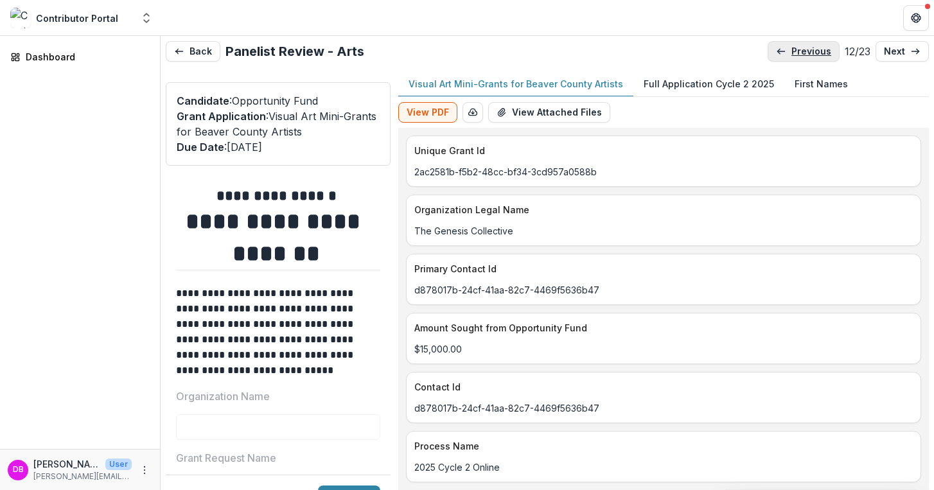
click at [815, 55] on p "previous" at bounding box center [811, 51] width 40 height 11
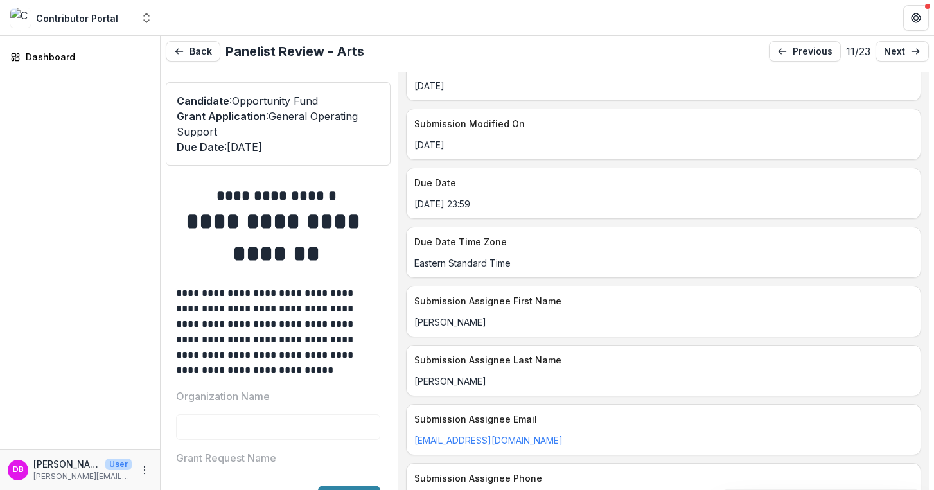
scroll to position [773, 0]
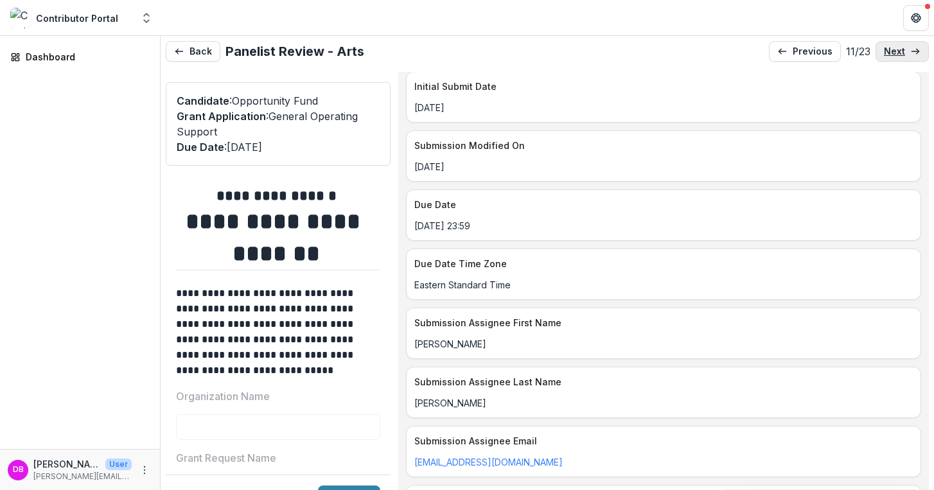
click at [880, 53] on link "next" at bounding box center [901, 51] width 53 height 21
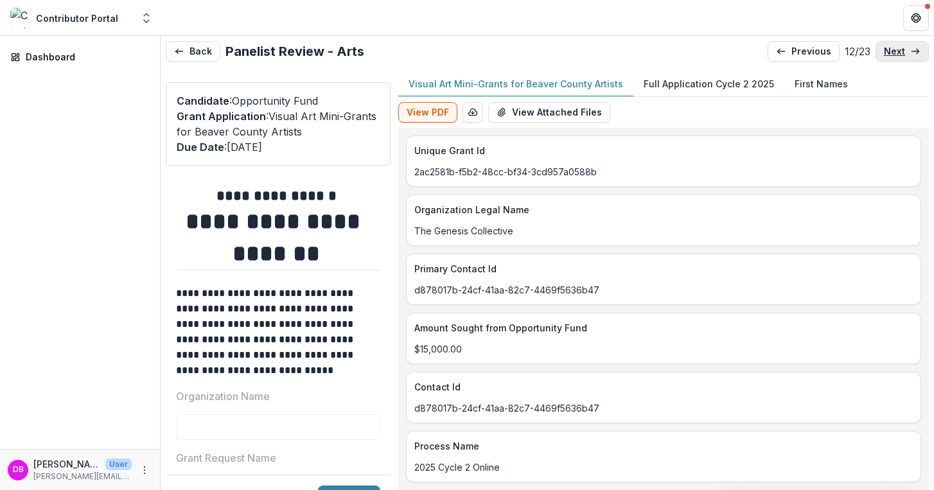
click at [880, 53] on link "next" at bounding box center [901, 51] width 53 height 21
click at [883, 56] on link "next" at bounding box center [901, 51] width 53 height 21
click at [883, 53] on p "next" at bounding box center [893, 51] width 21 height 11
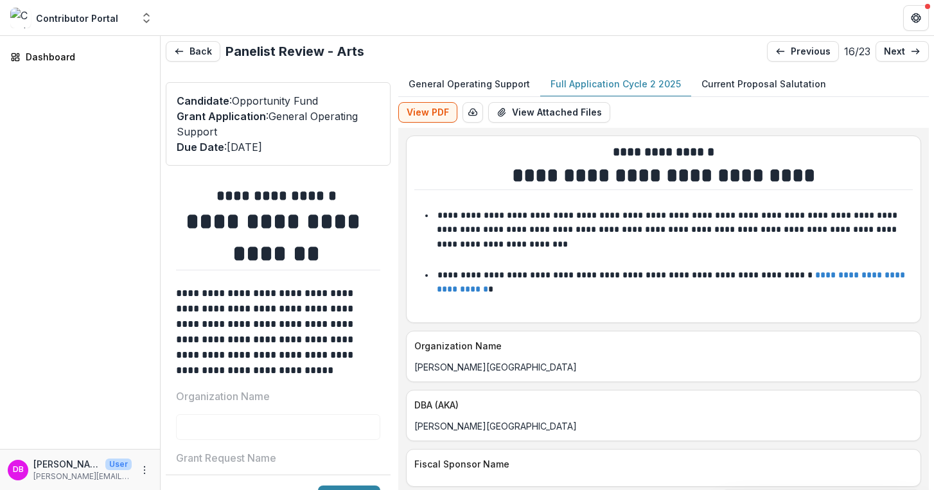
click at [628, 88] on p "Full Application Cycle 2 2025" at bounding box center [615, 83] width 130 height 13
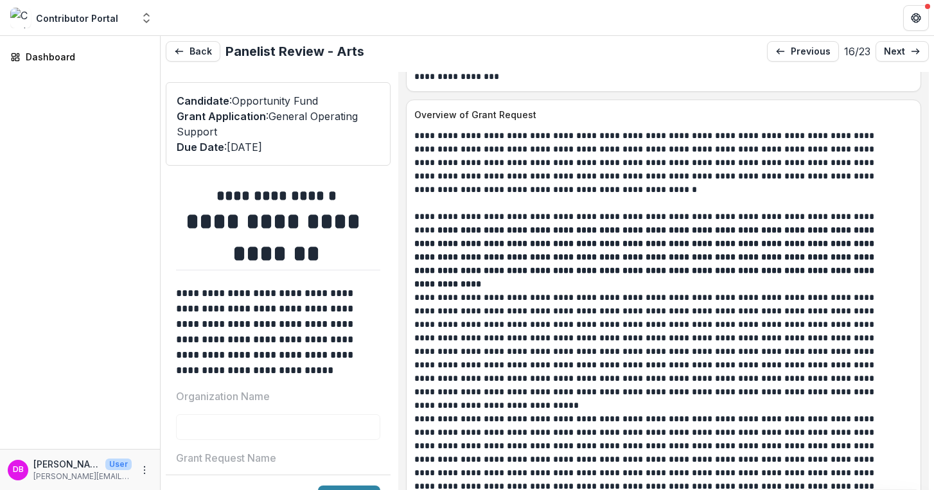
scroll to position [1664, 0]
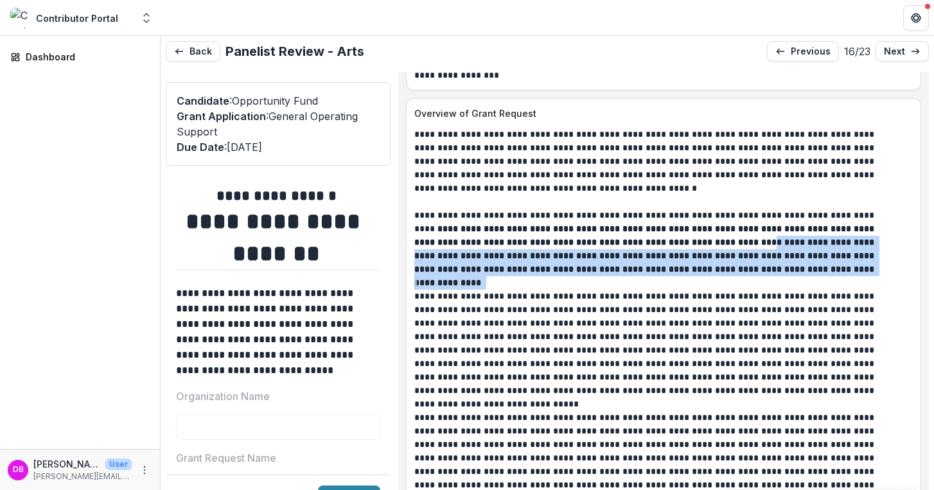
drag, startPoint x: 683, startPoint y: 226, endPoint x: 659, endPoint y: 263, distance: 43.6
click at [659, 263] on div "**********" at bounding box center [663, 364] width 498 height 472
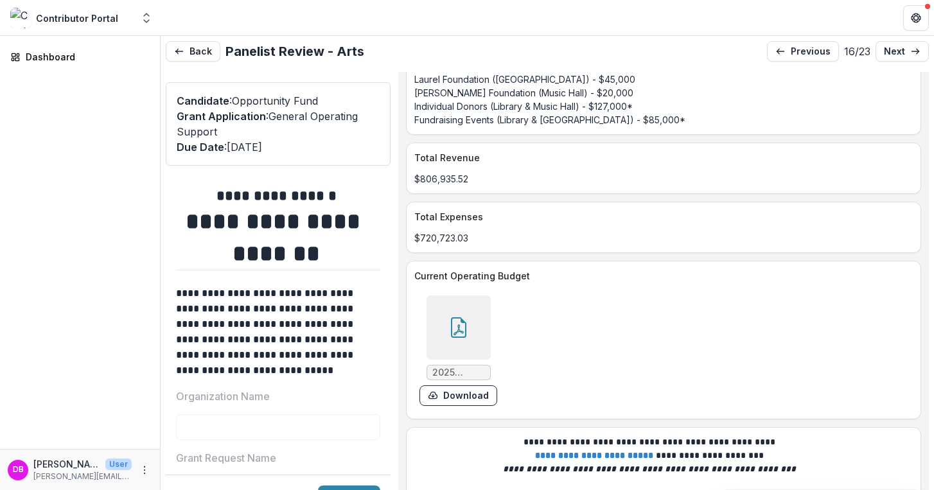
scroll to position [4838, 0]
click at [469, 318] on icon at bounding box center [458, 328] width 21 height 21
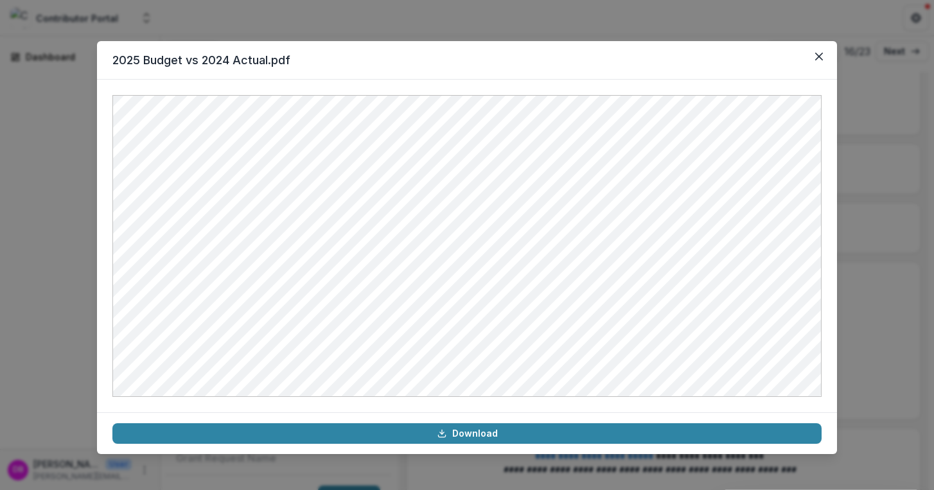
click at [543, 85] on div at bounding box center [467, 246] width 740 height 333
